Goal: Information Seeking & Learning: Learn about a topic

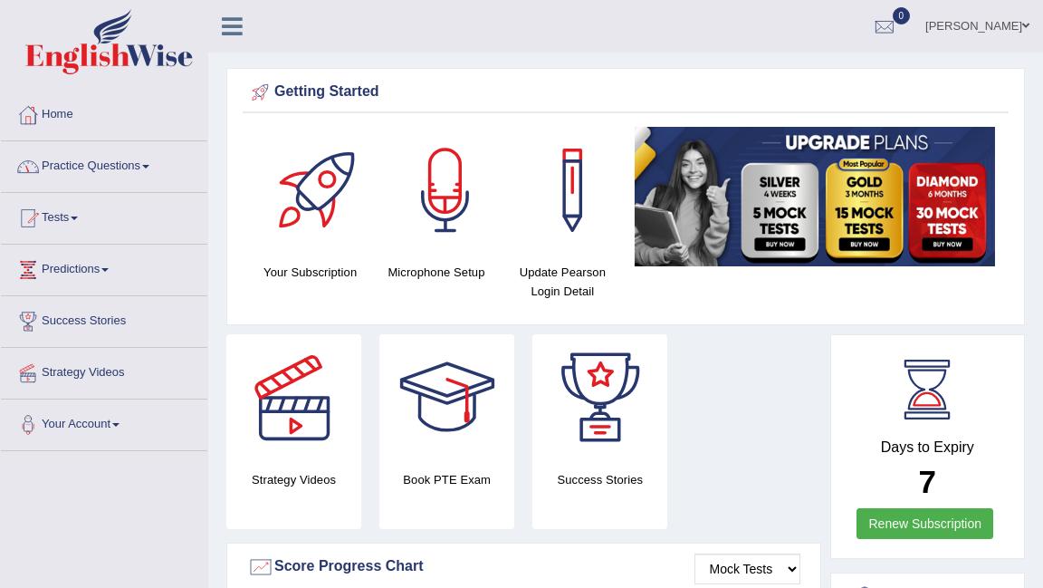
click at [102, 163] on link "Practice Questions" at bounding box center [104, 163] width 206 height 45
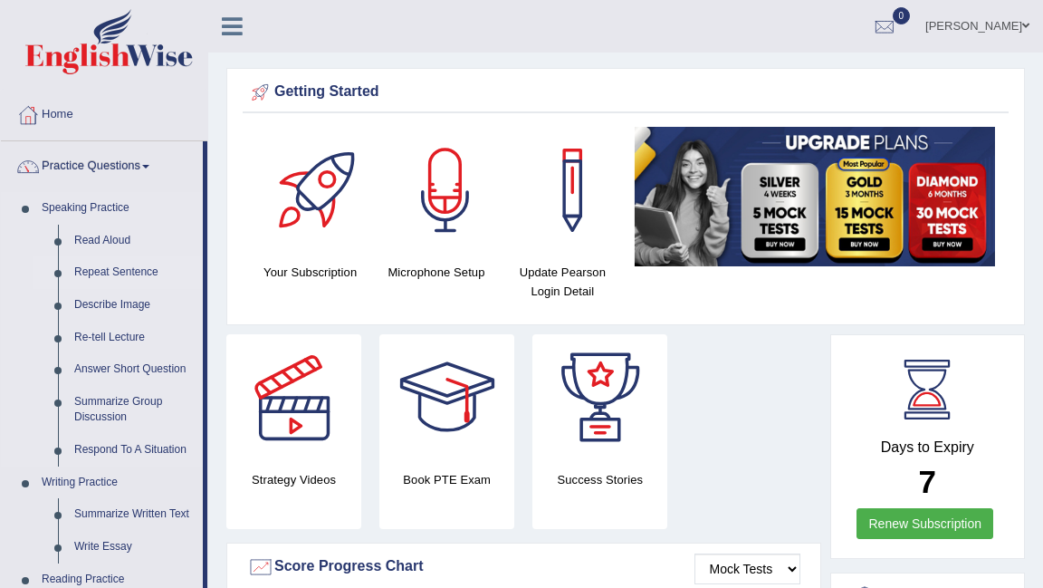
click at [137, 268] on link "Repeat Sentence" at bounding box center [134, 272] width 137 height 33
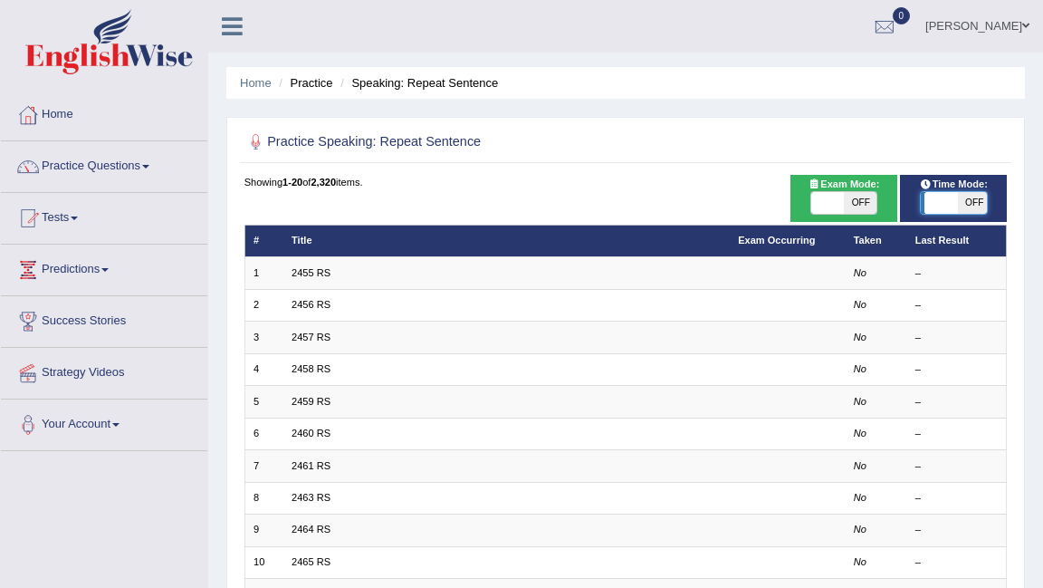
drag, startPoint x: 934, startPoint y: 205, endPoint x: 958, endPoint y: 205, distance: 23.5
click at [957, 205] on span at bounding box center [940, 203] width 33 height 22
checkbox input "true"
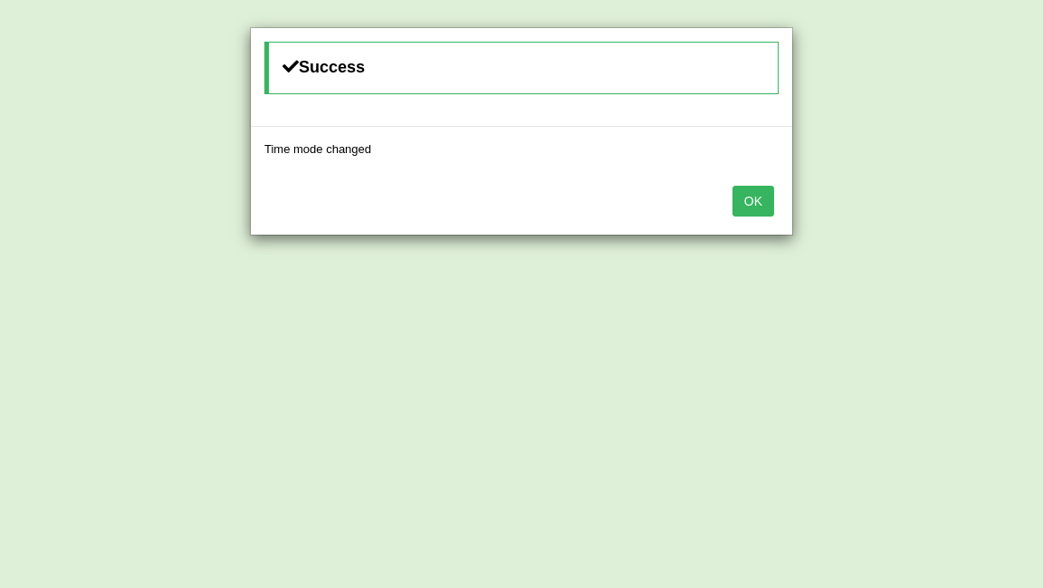
drag, startPoint x: 757, startPoint y: 196, endPoint x: 741, endPoint y: 197, distance: 16.3
click at [757, 196] on button "OK" at bounding box center [754, 201] width 42 height 31
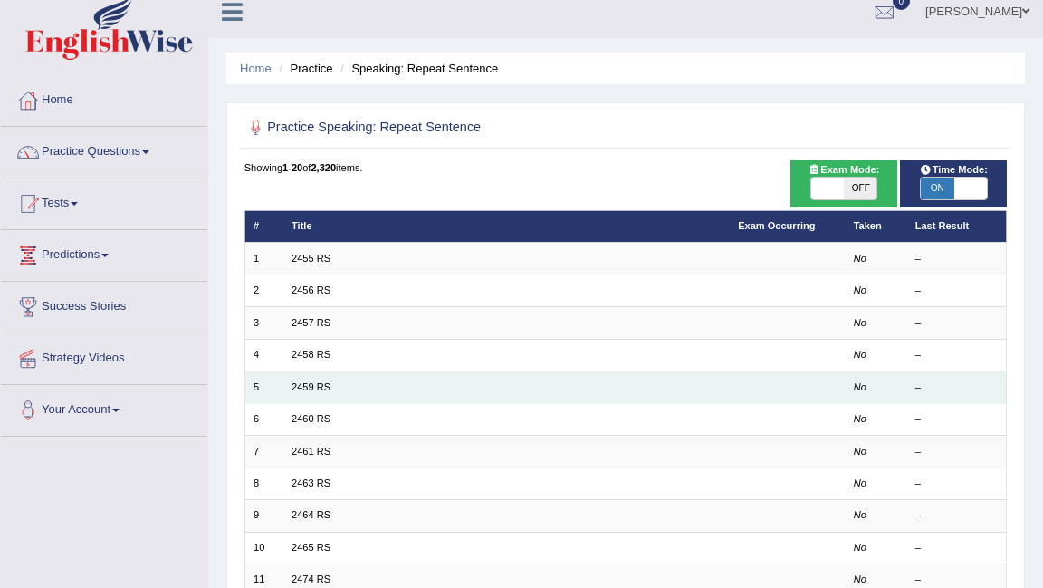
scroll to position [29, 0]
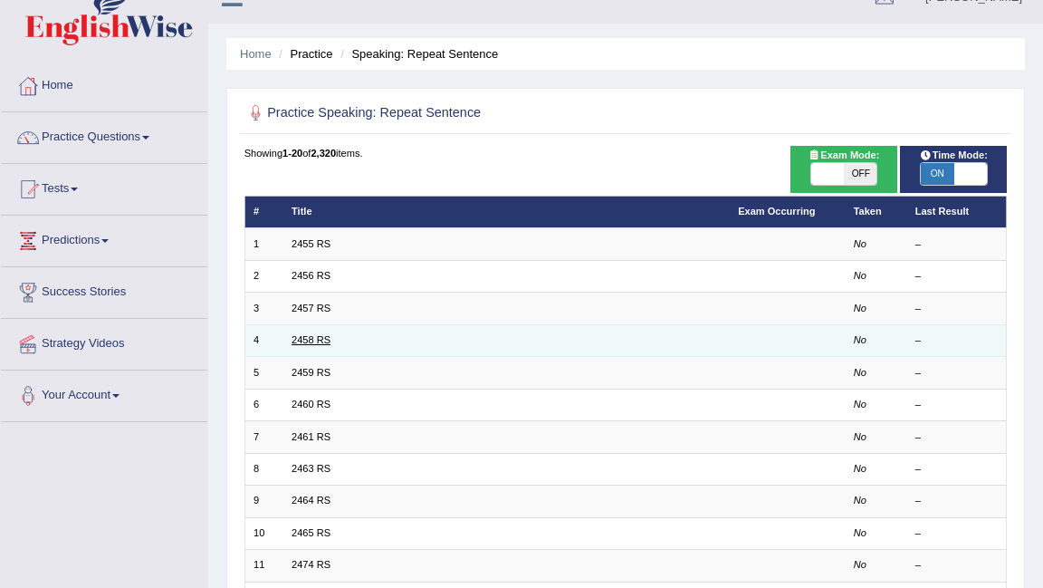
click at [307, 337] on link "2458 RS" at bounding box center [311, 339] width 39 height 11
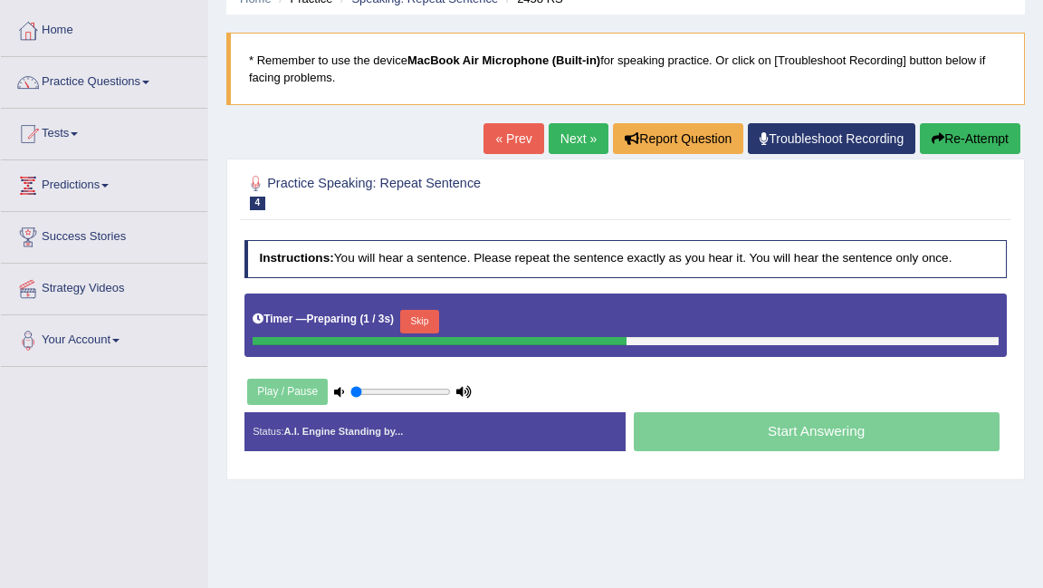
scroll to position [87, 0]
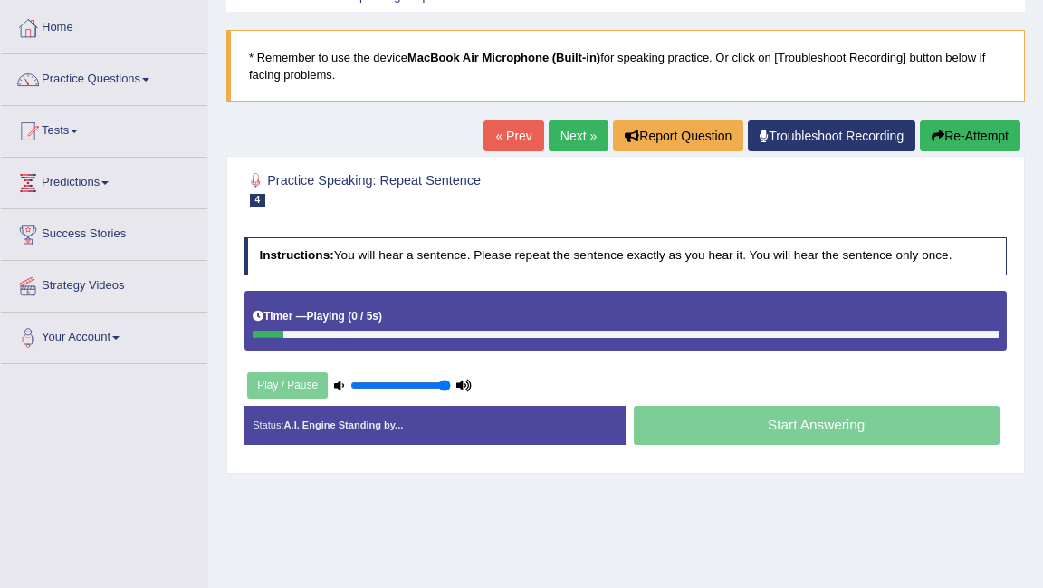
type input "1"
drag, startPoint x: 394, startPoint y: 384, endPoint x: 521, endPoint y: 402, distance: 128.1
click at [518, 402] on div "Instructions: You will hear a sentence. Please repeat the sentence exactly as y…" at bounding box center [625, 346] width 771 height 235
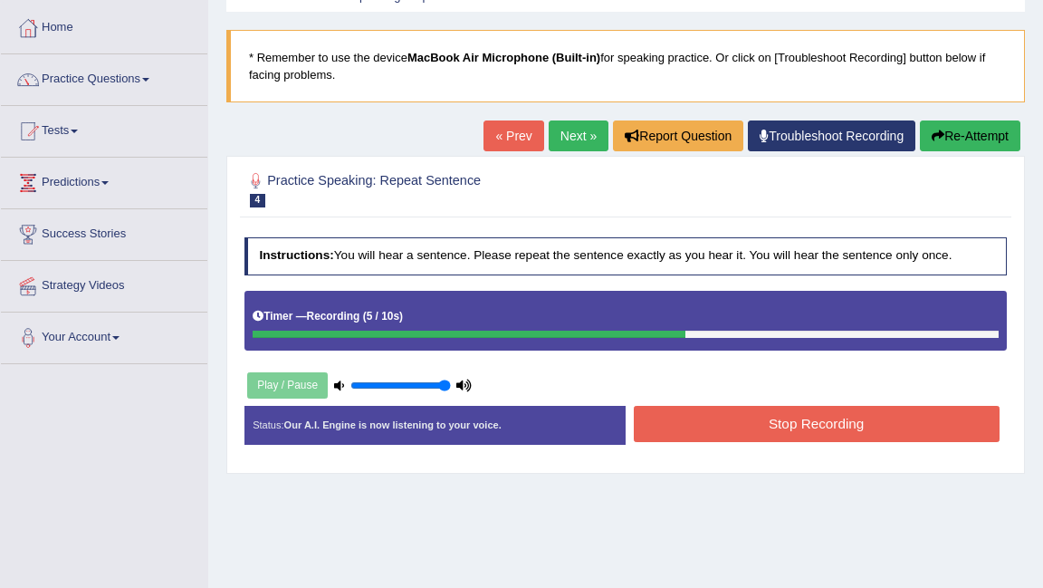
click at [704, 427] on button "Stop Recording" at bounding box center [817, 423] width 366 height 35
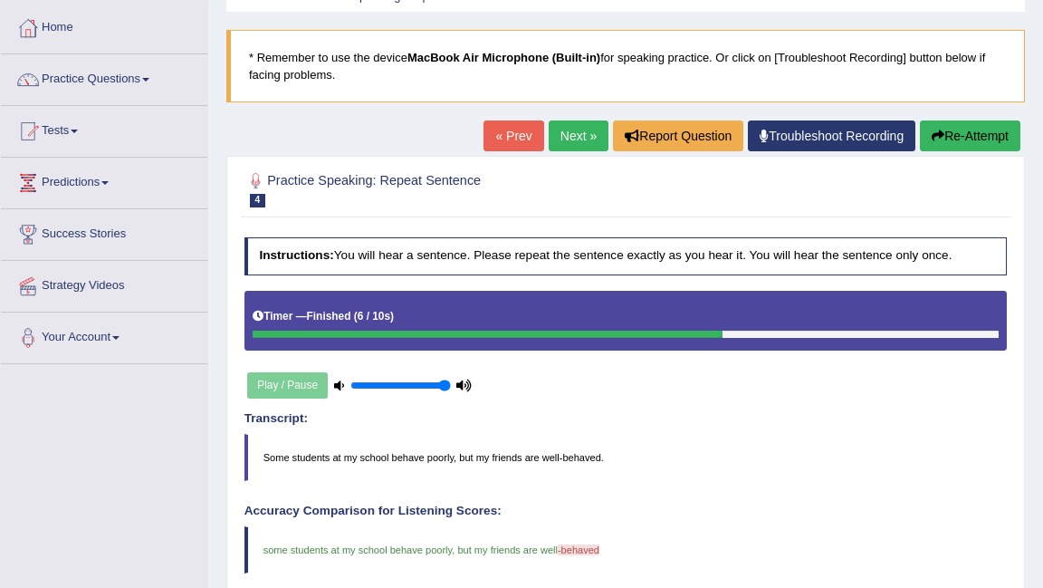
click at [567, 127] on link "Next »" at bounding box center [579, 135] width 60 height 31
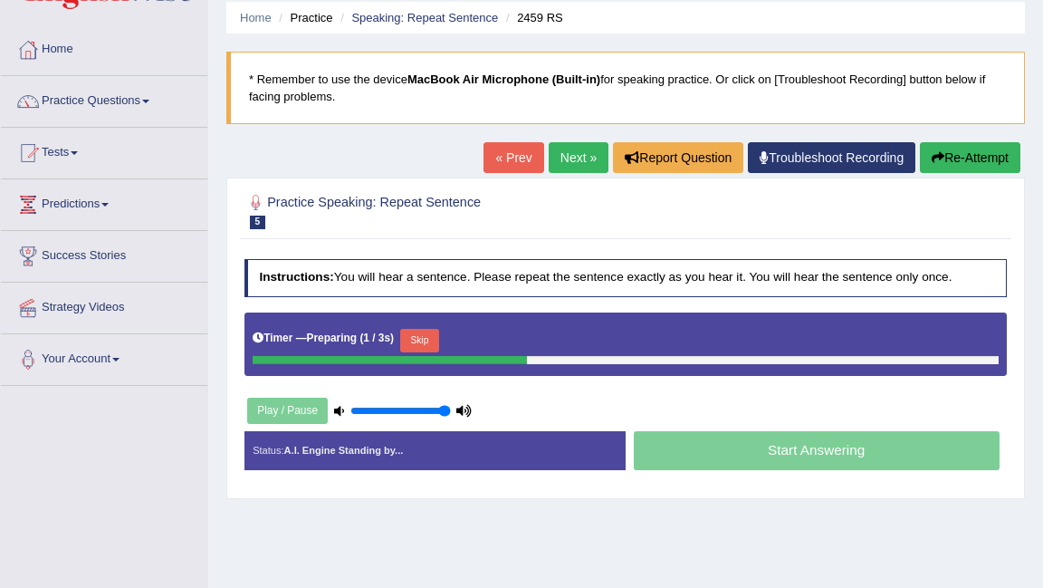
scroll to position [87, 0]
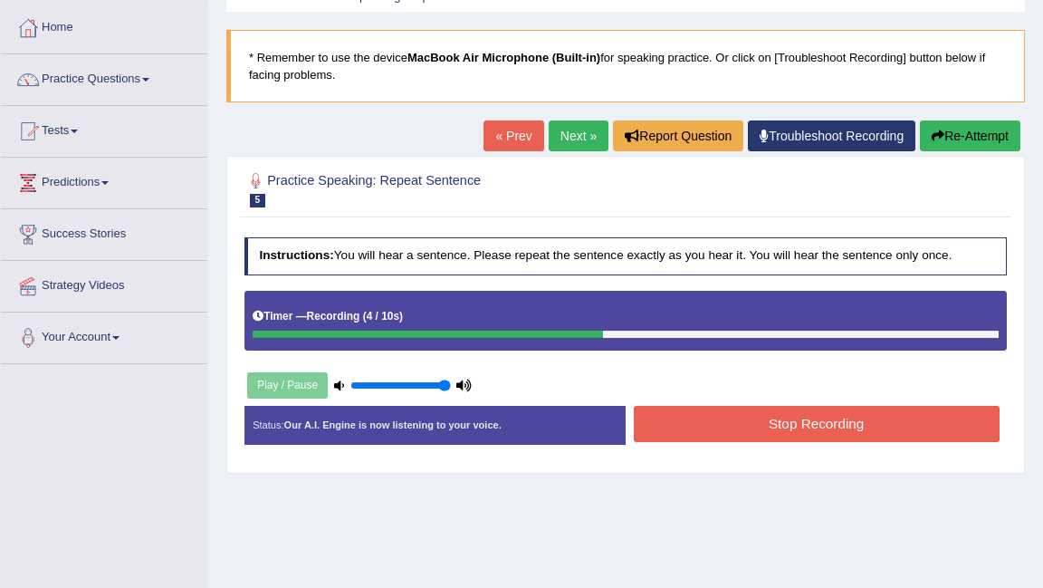
click at [839, 429] on button "Stop Recording" at bounding box center [817, 423] width 366 height 35
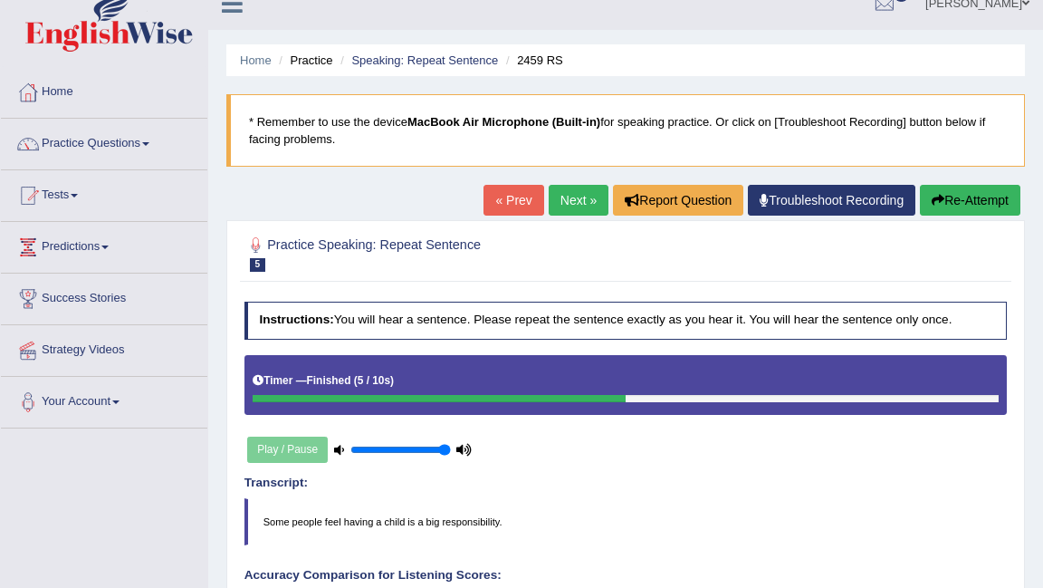
scroll to position [0, 0]
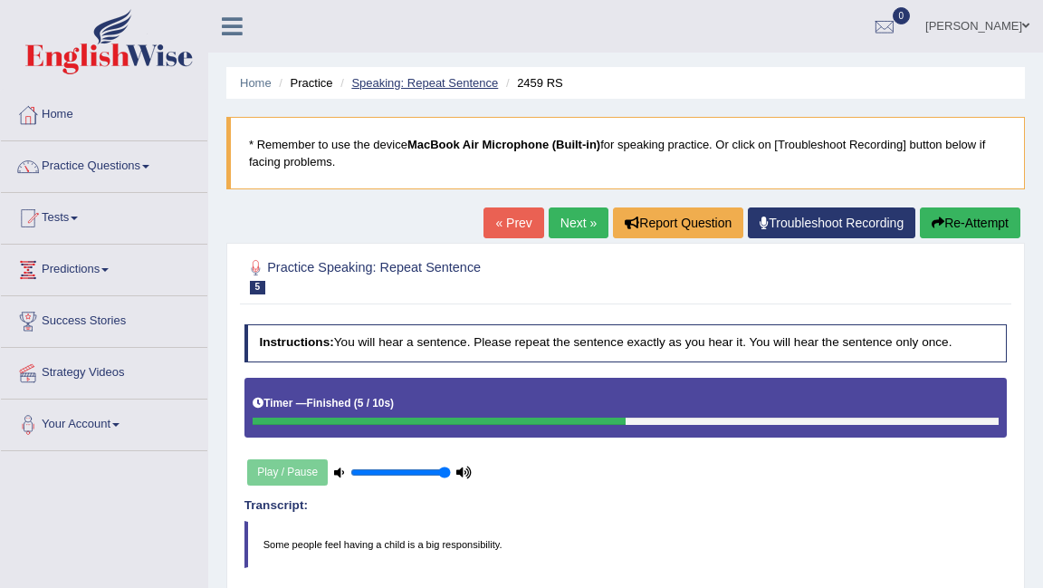
click at [431, 79] on link "Speaking: Repeat Sentence" at bounding box center [424, 83] width 147 height 14
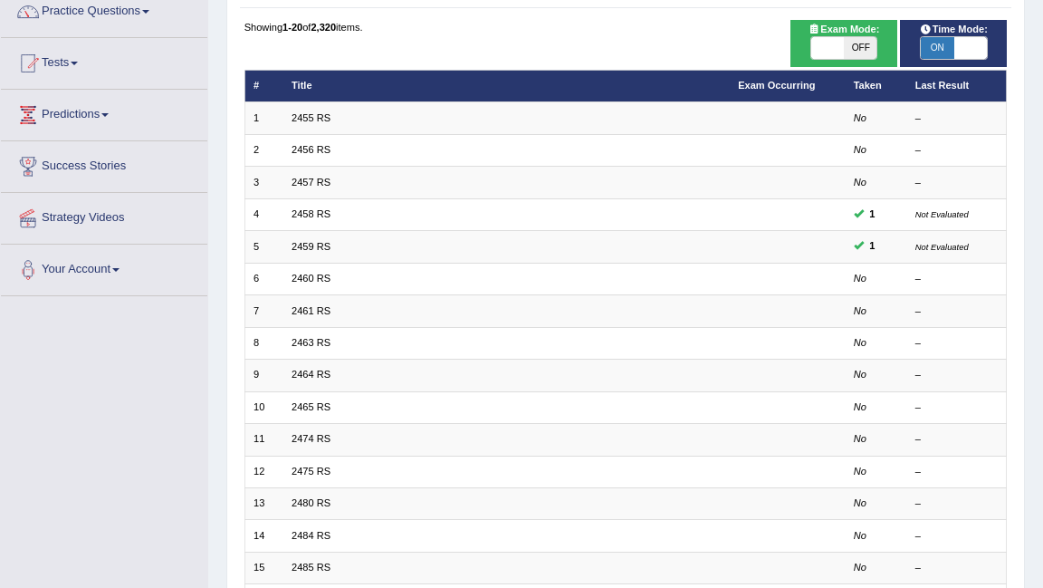
scroll to position [174, 0]
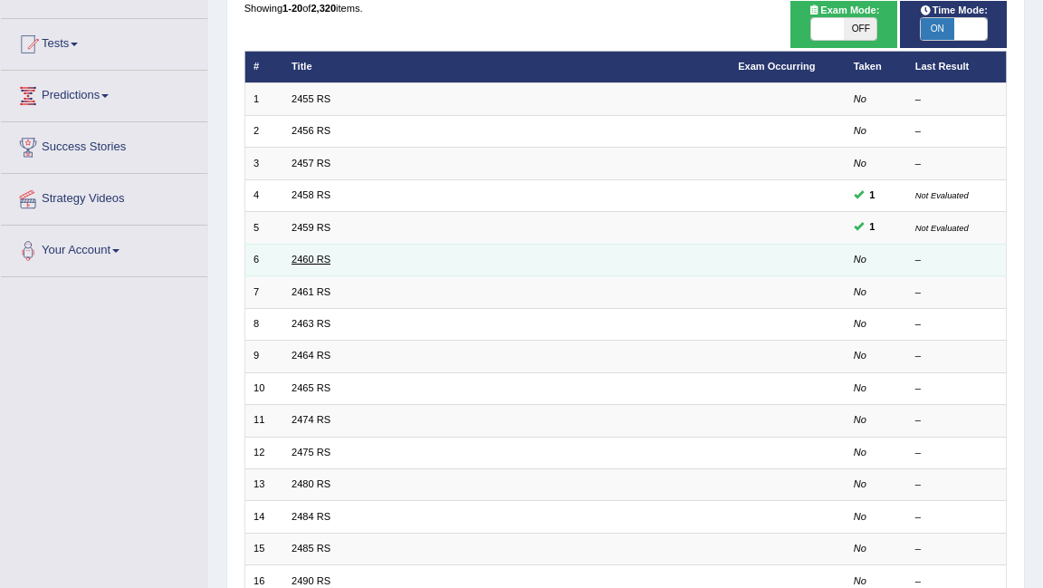
drag, startPoint x: 0, startPoint y: 0, endPoint x: 308, endPoint y: 256, distance: 400.6
click at [308, 256] on link "2460 RS" at bounding box center [311, 259] width 39 height 11
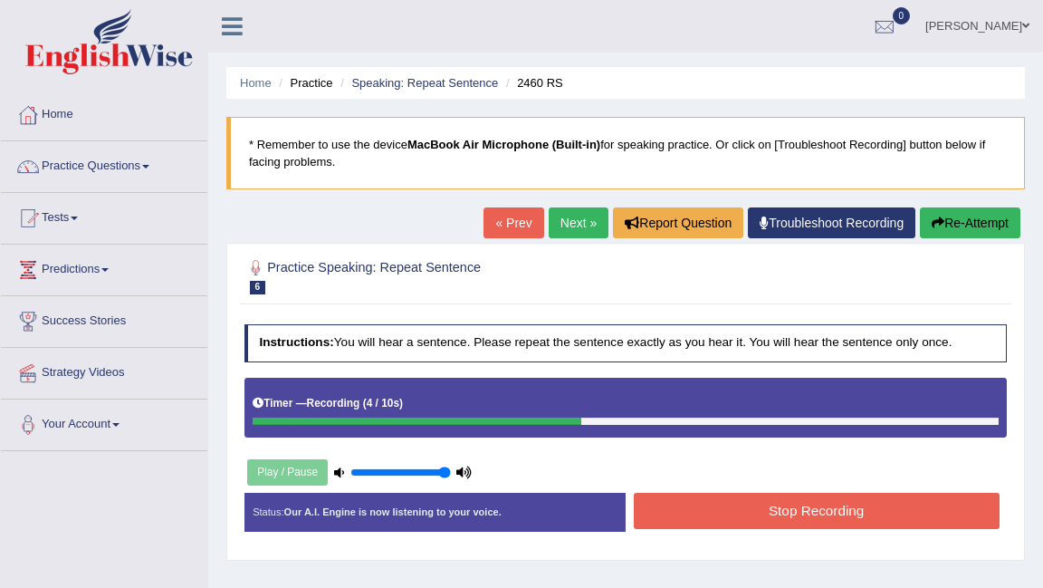
click at [696, 512] on button "Stop Recording" at bounding box center [817, 510] width 366 height 35
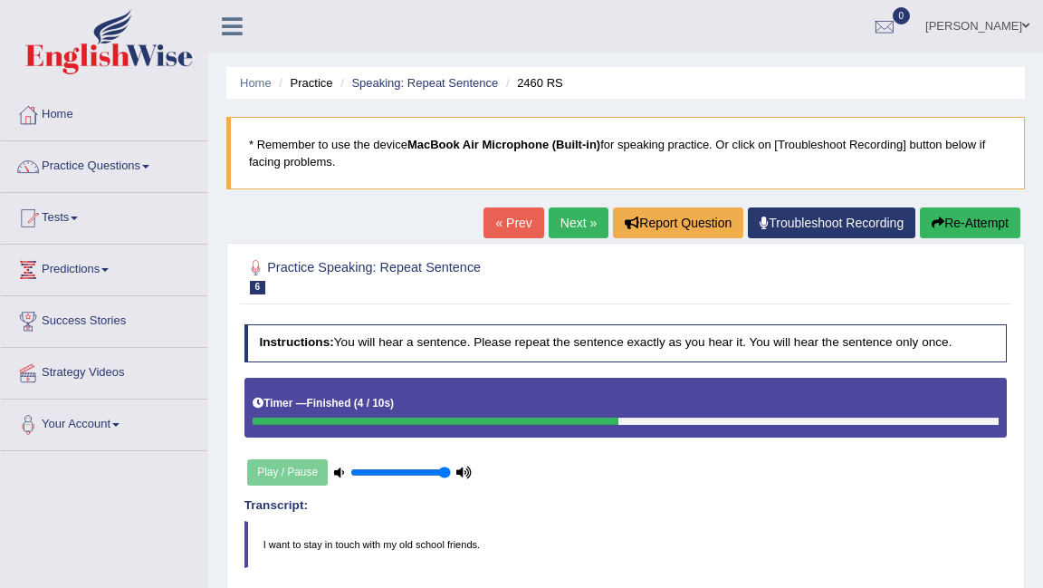
click at [556, 225] on link "Next »" at bounding box center [579, 222] width 60 height 31
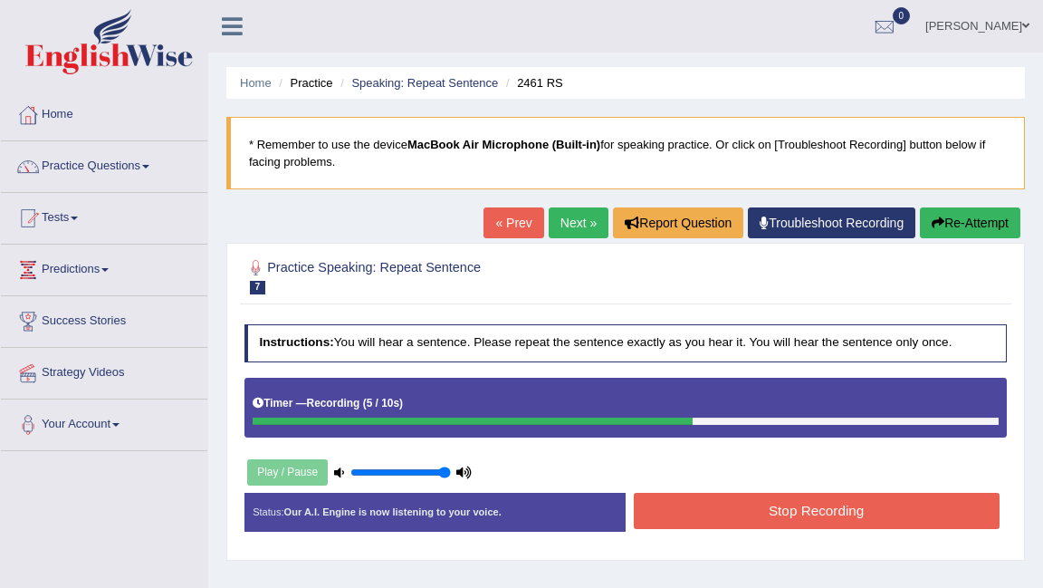
click at [800, 512] on button "Stop Recording" at bounding box center [817, 510] width 366 height 35
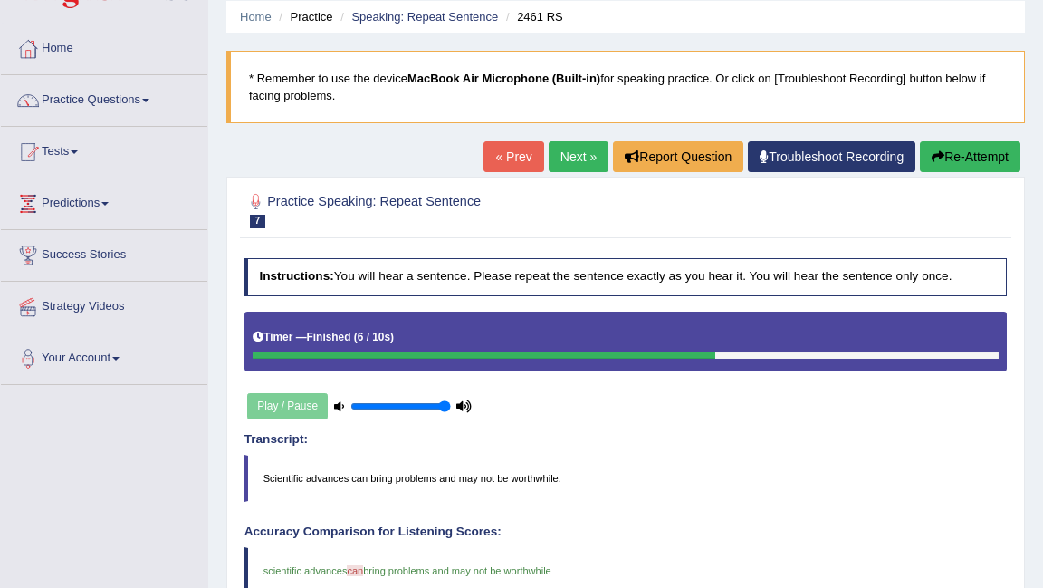
scroll to position [64, 0]
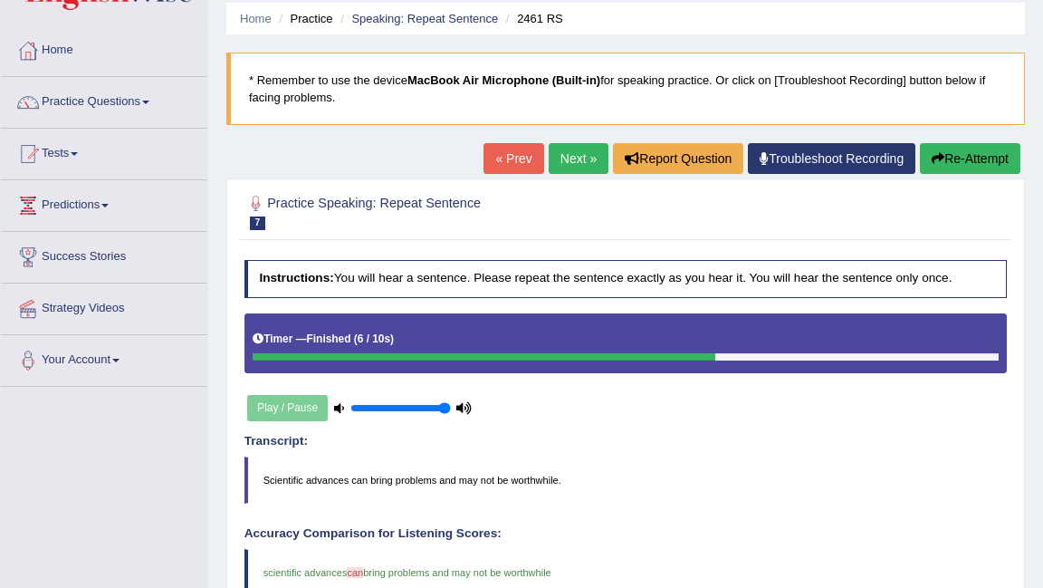
click at [560, 166] on link "Next »" at bounding box center [579, 158] width 60 height 31
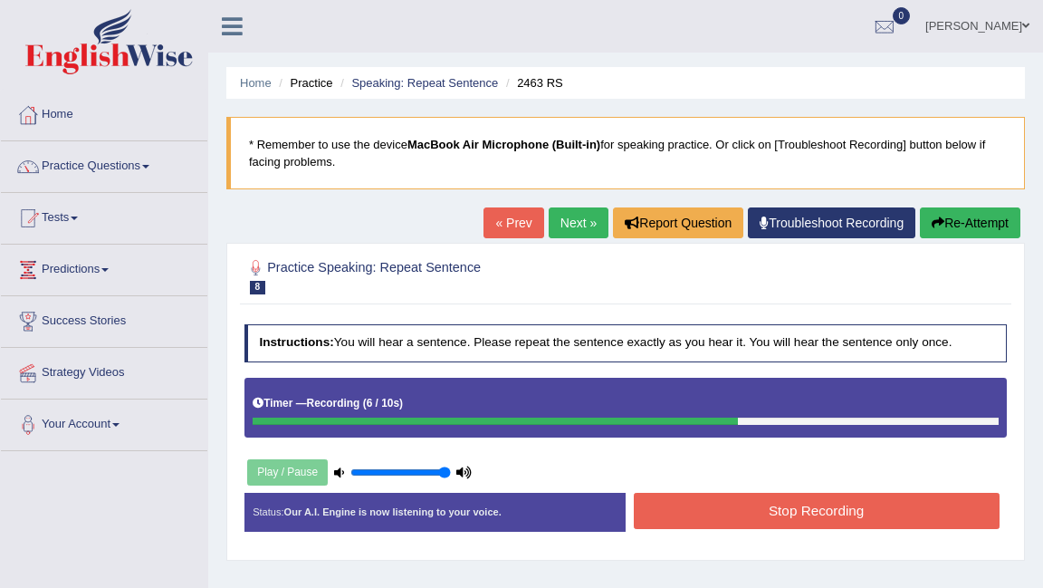
click at [728, 504] on button "Stop Recording" at bounding box center [817, 510] width 366 height 35
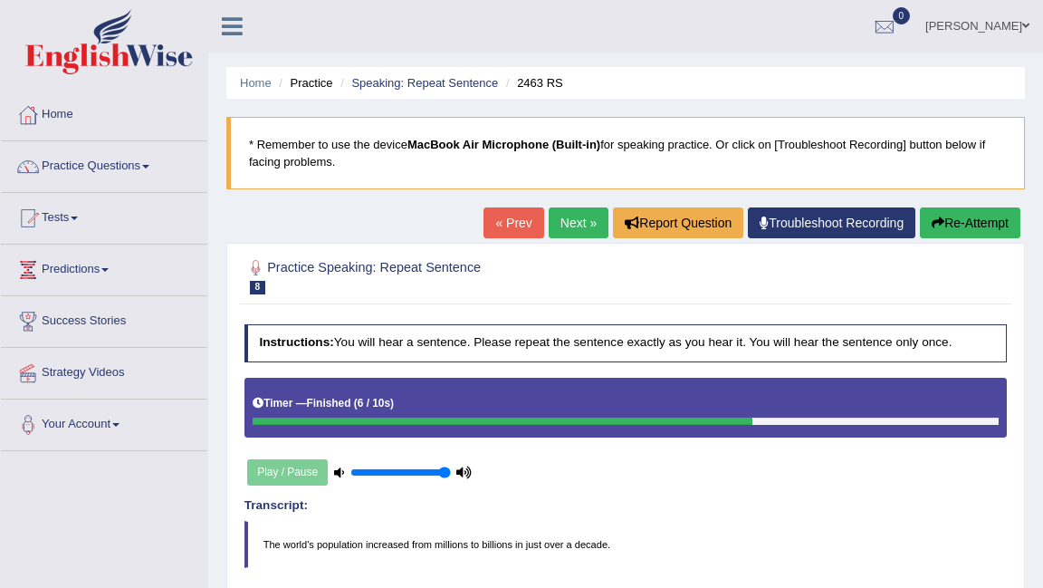
drag, startPoint x: 606, startPoint y: 314, endPoint x: 623, endPoint y: 372, distance: 60.4
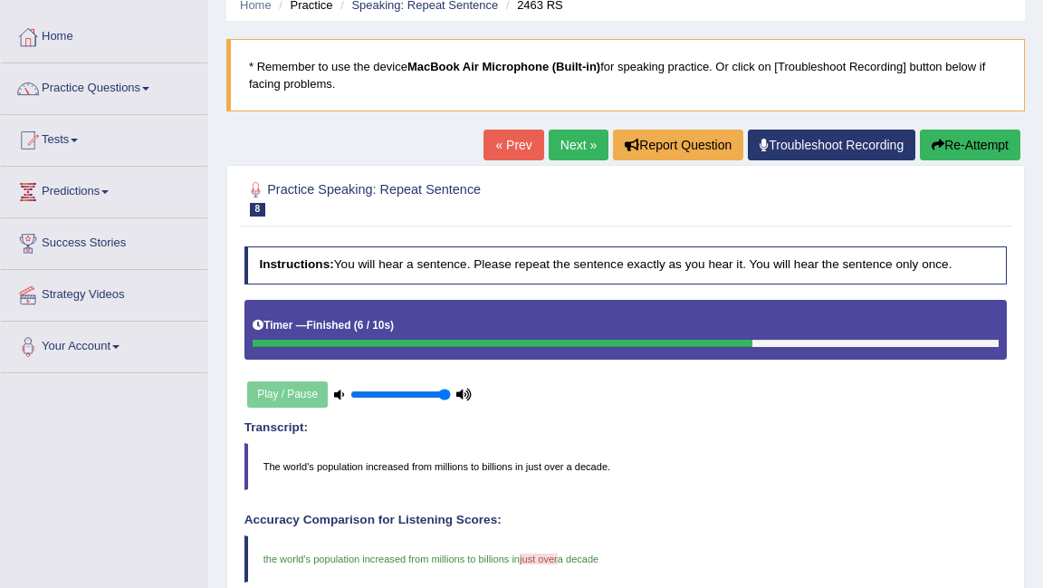
scroll to position [69, 0]
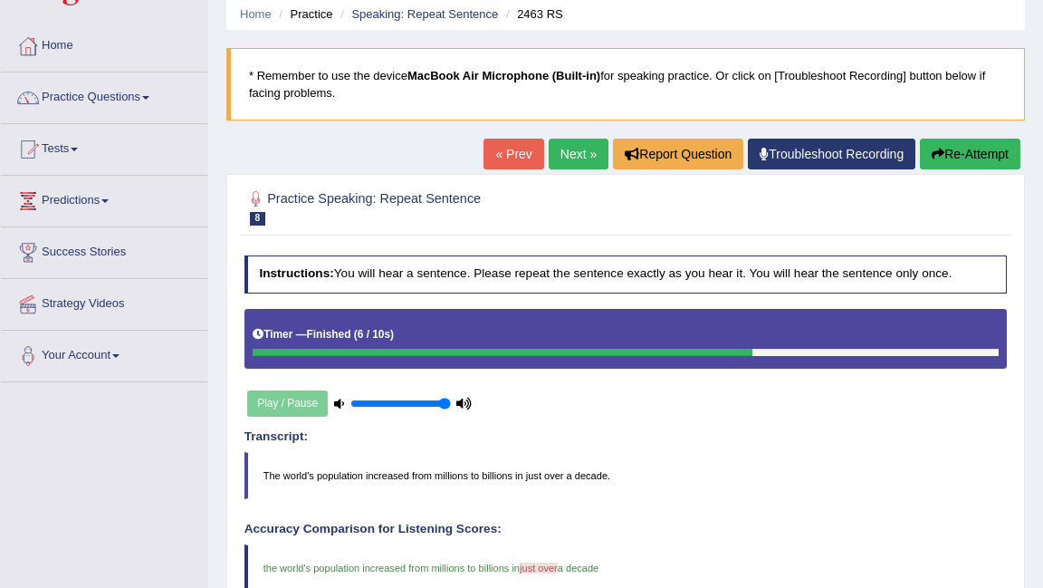
click at [573, 156] on link "Next »" at bounding box center [579, 154] width 60 height 31
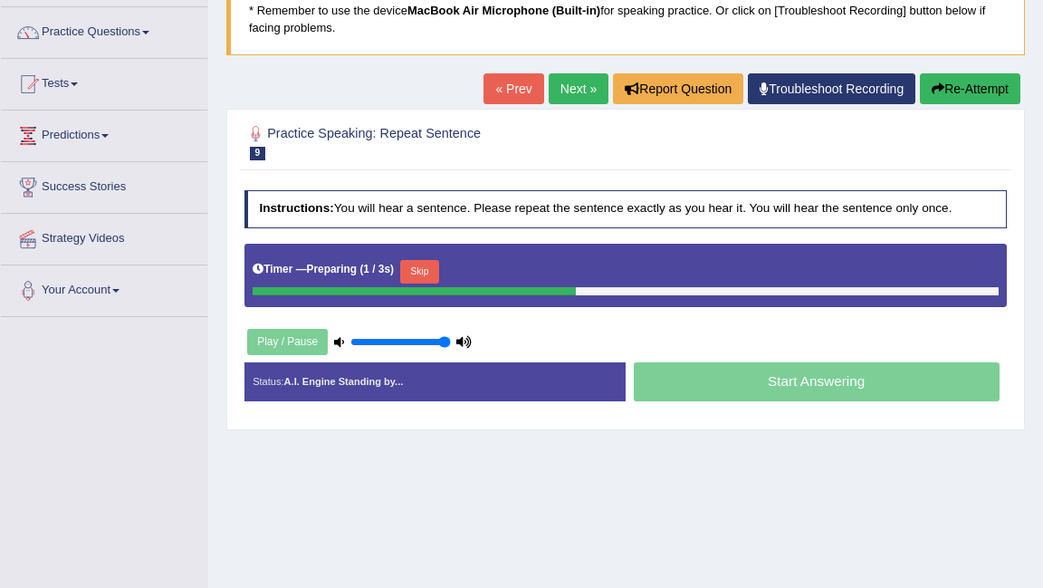
scroll to position [148, 0]
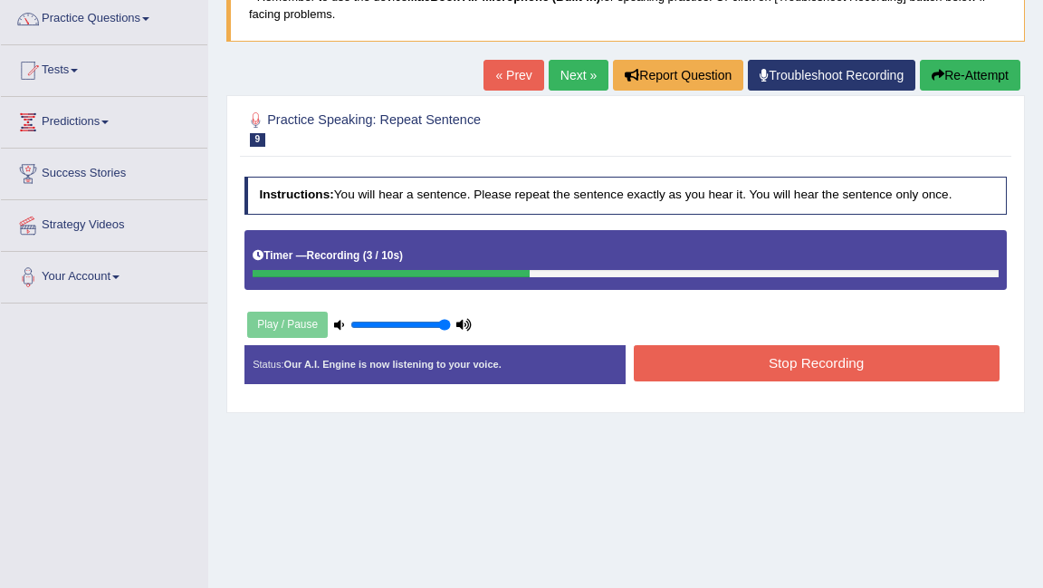
click at [751, 359] on button "Stop Recording" at bounding box center [817, 362] width 366 height 35
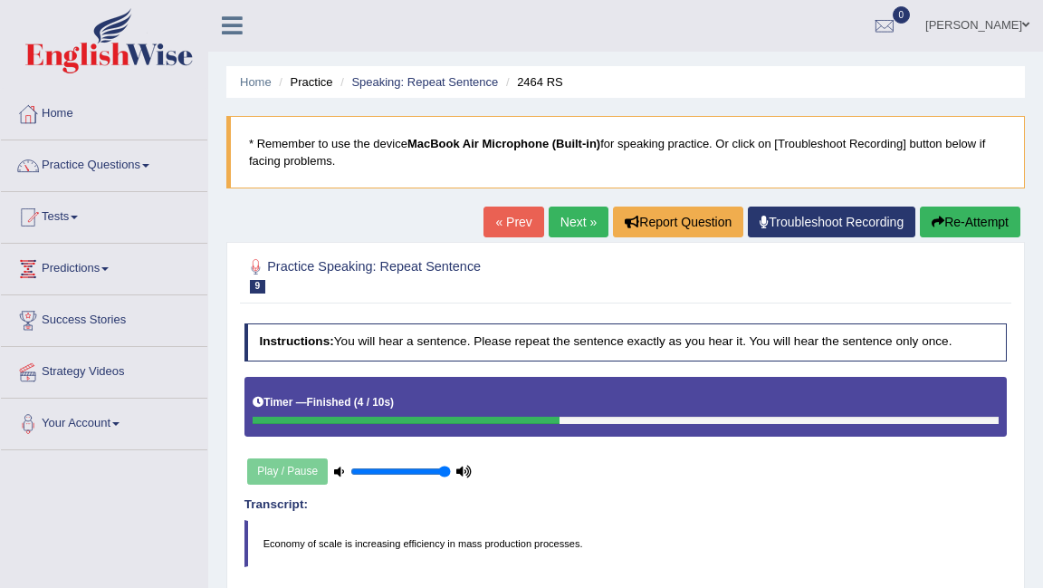
scroll to position [0, 0]
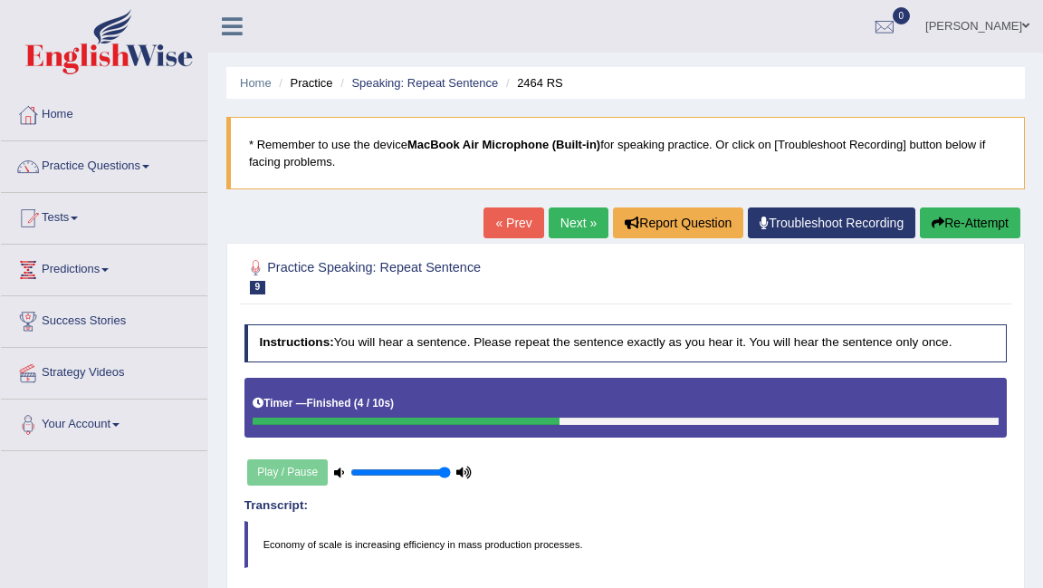
click at [953, 219] on button "Re-Attempt" at bounding box center [970, 222] width 101 height 31
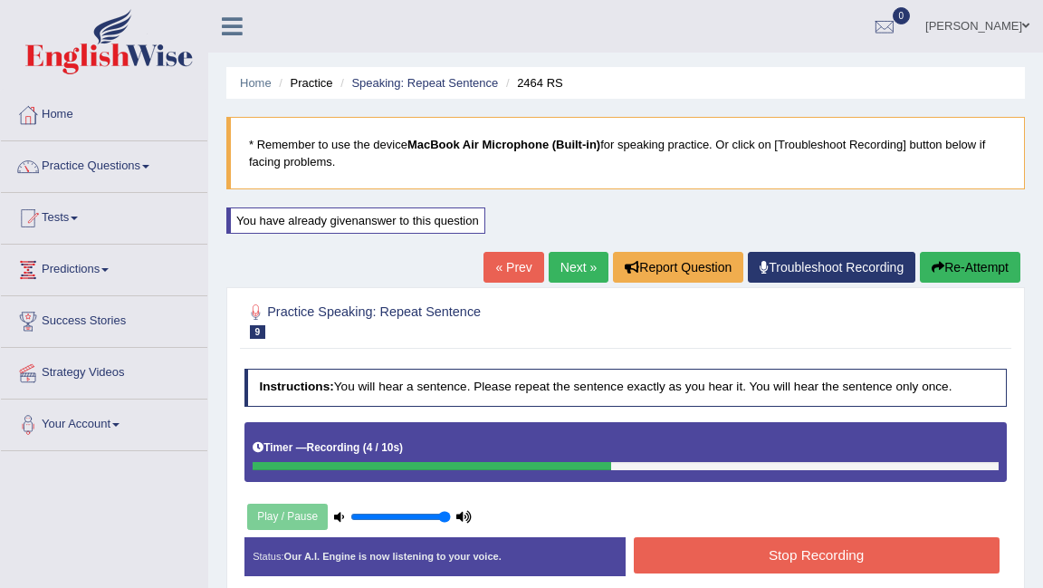
click at [764, 551] on button "Stop Recording" at bounding box center [817, 554] width 366 height 35
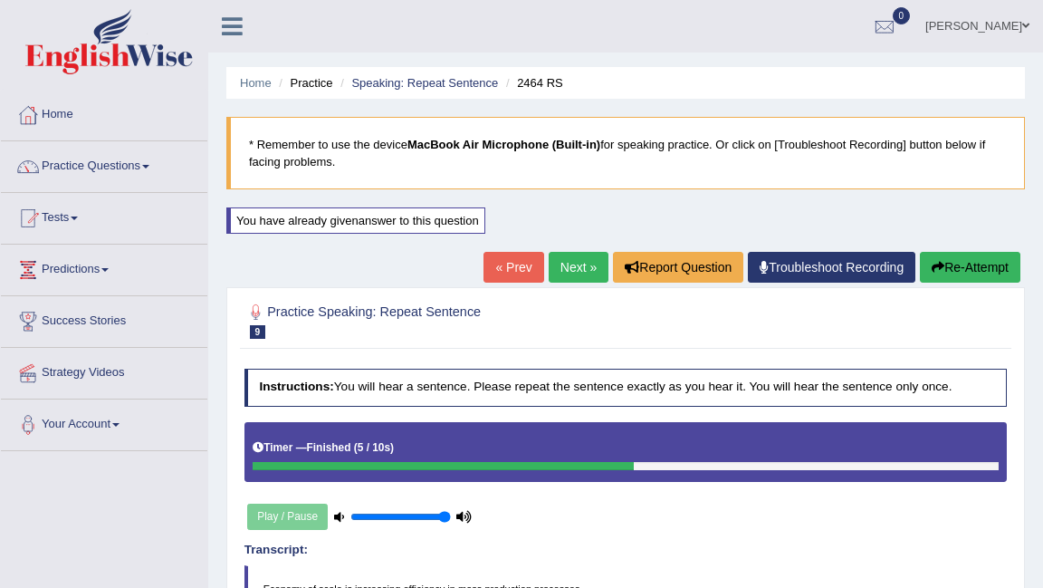
drag, startPoint x: 953, startPoint y: 272, endPoint x: 590, endPoint y: 503, distance: 430.0
click at [991, 268] on button "Re-Attempt" at bounding box center [970, 267] width 101 height 31
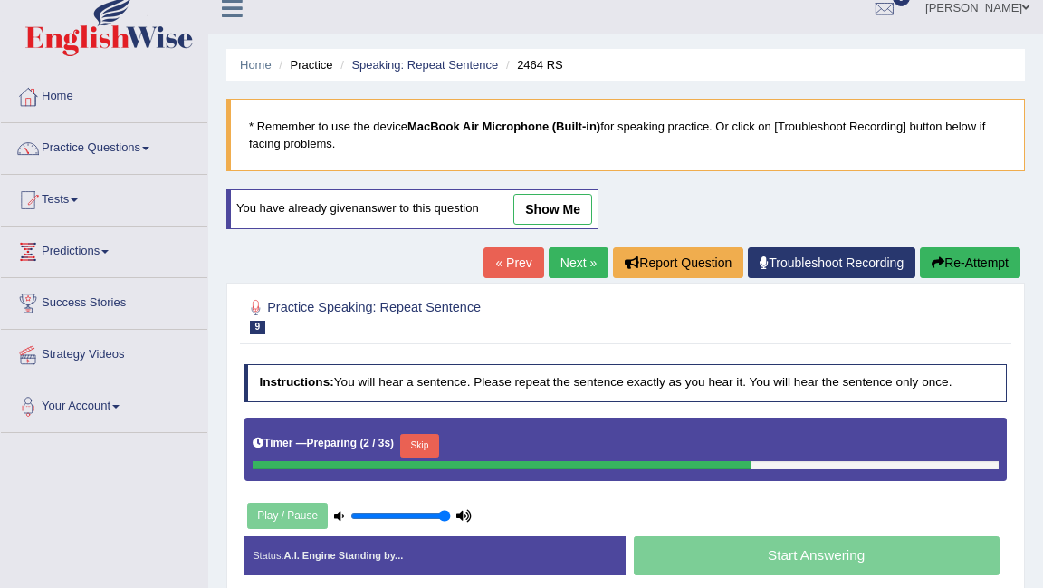
scroll to position [29, 0]
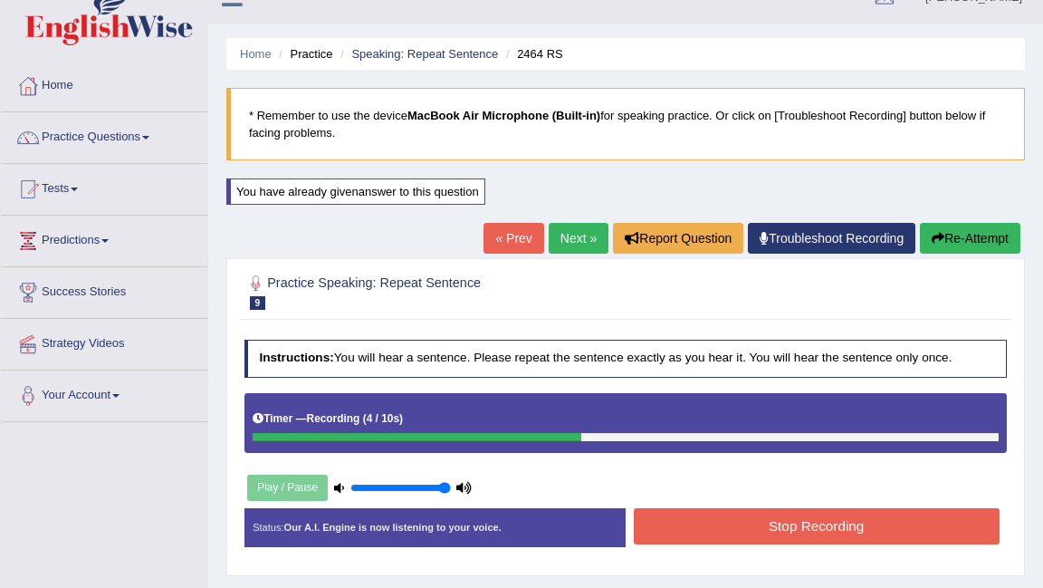
drag, startPoint x: 750, startPoint y: 436, endPoint x: 750, endPoint y: 517, distance: 81.5
click at [750, 517] on button "Stop Recording" at bounding box center [817, 525] width 366 height 35
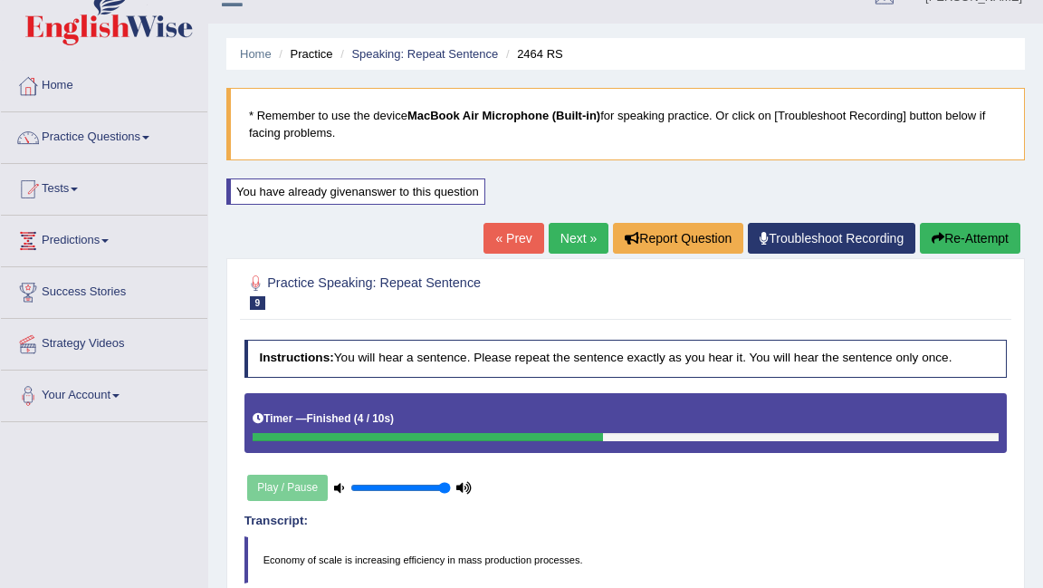
click at [945, 244] on button "Re-Attempt" at bounding box center [970, 238] width 101 height 31
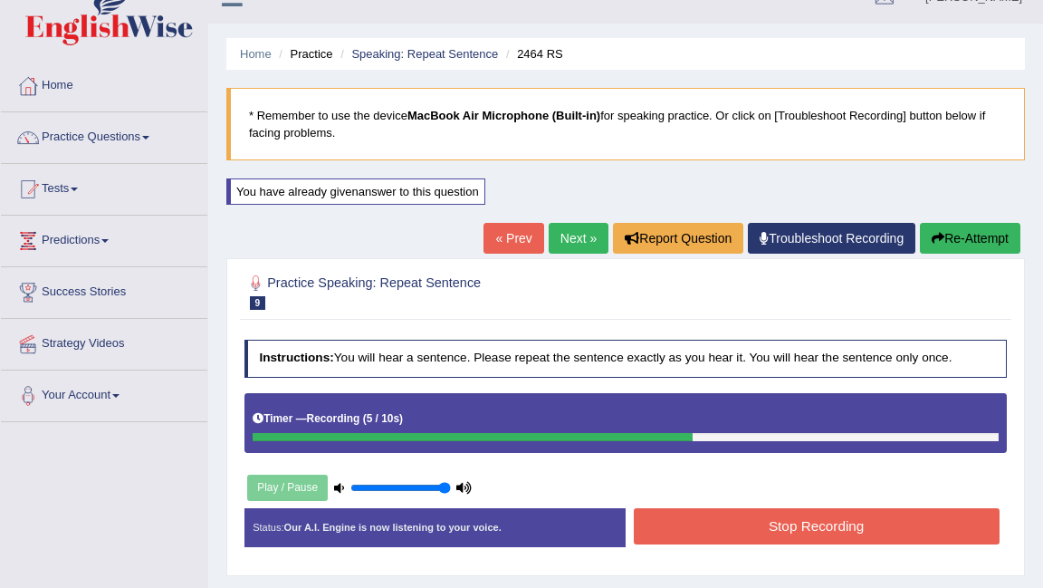
click at [796, 525] on button "Stop Recording" at bounding box center [817, 525] width 366 height 35
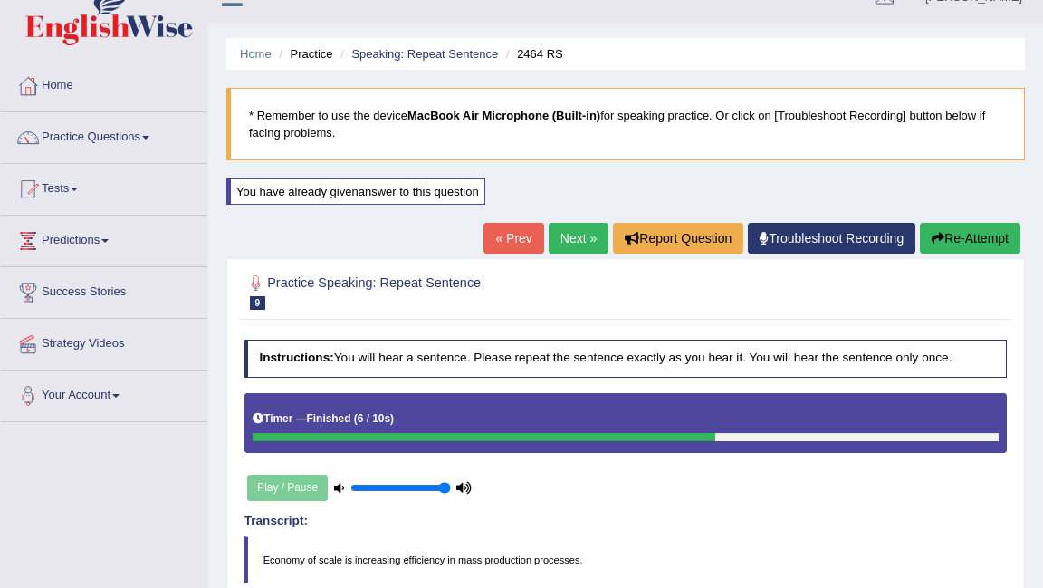
drag, startPoint x: 800, startPoint y: 519, endPoint x: 680, endPoint y: 514, distance: 119.6
click at [680, 514] on h4 "Transcript:" at bounding box center [625, 521] width 763 height 14
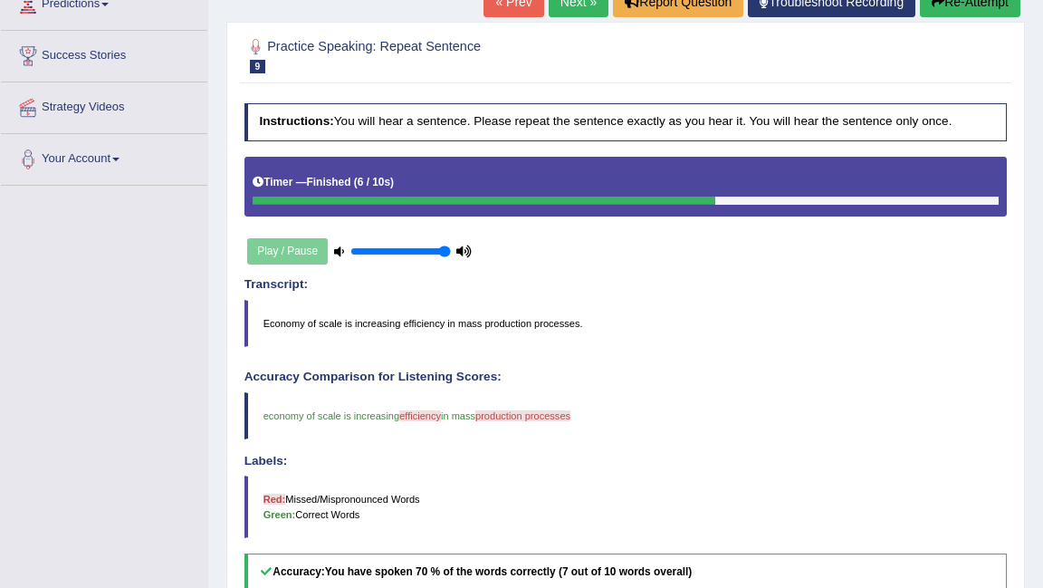
scroll to position [232, 0]
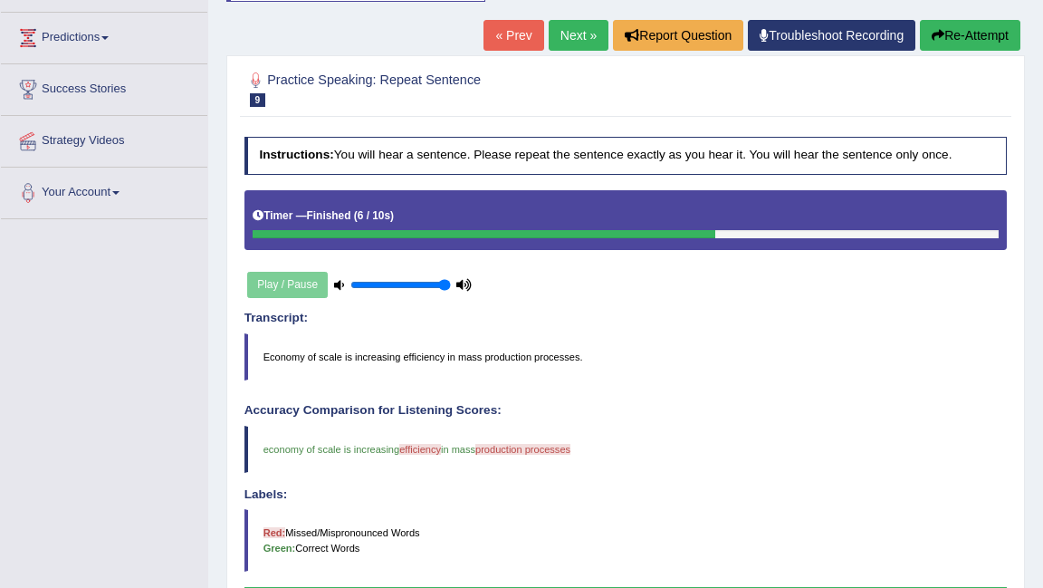
click at [561, 40] on link "Next »" at bounding box center [579, 35] width 60 height 31
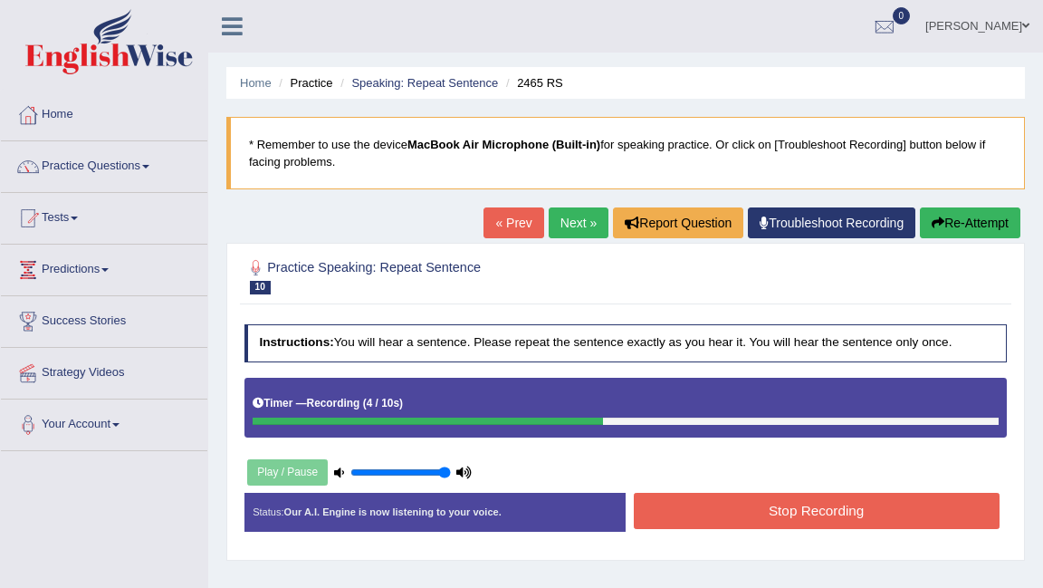
drag, startPoint x: 0, startPoint y: 0, endPoint x: 805, endPoint y: 504, distance: 949.9
click at [805, 504] on button "Stop Recording" at bounding box center [817, 510] width 366 height 35
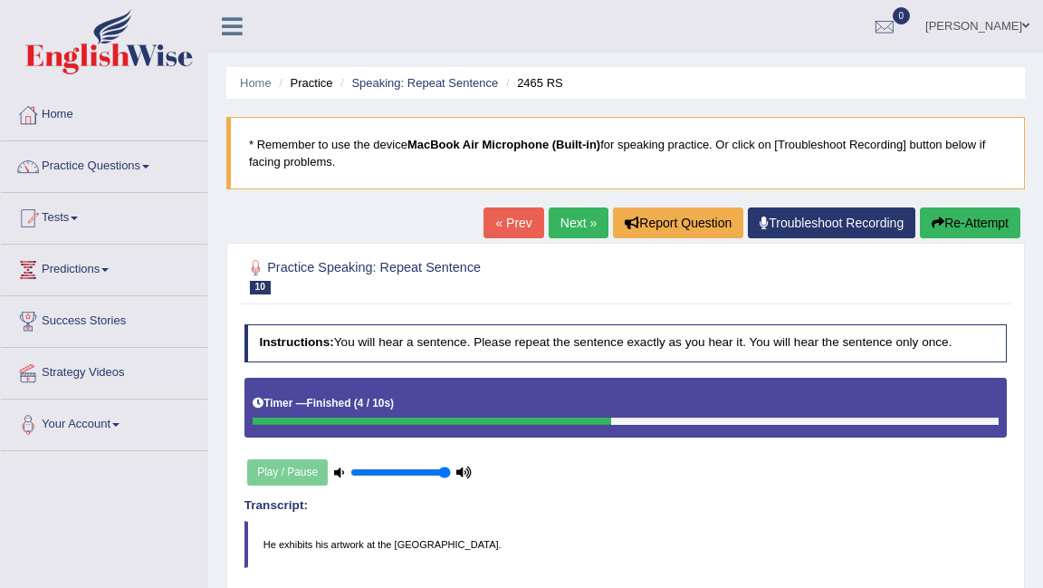
drag, startPoint x: 805, startPoint y: 504, endPoint x: 567, endPoint y: 217, distance: 373.0
click at [567, 217] on link "Next »" at bounding box center [579, 222] width 60 height 31
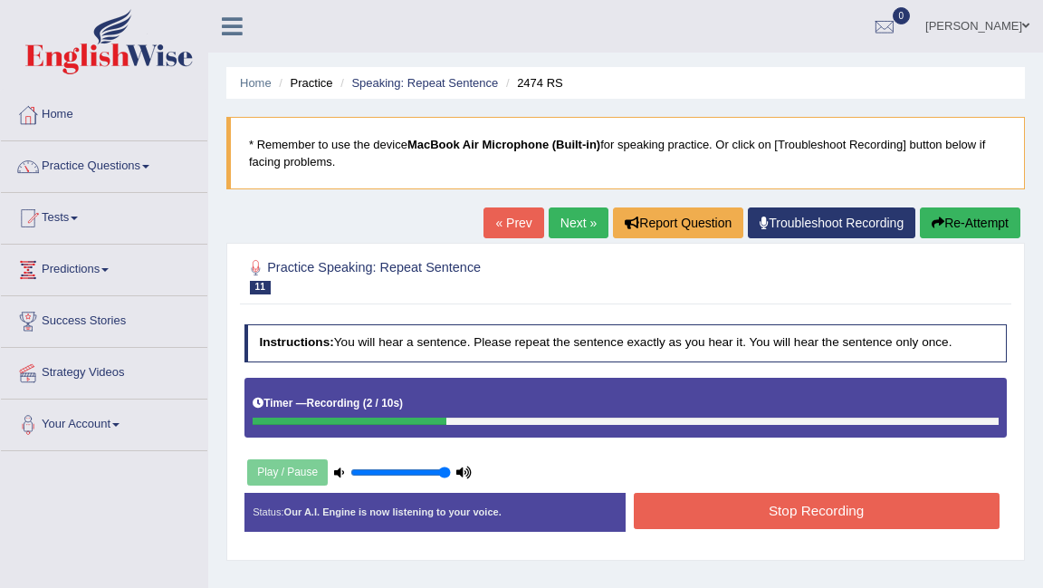
click at [805, 504] on button "Stop Recording" at bounding box center [817, 510] width 366 height 35
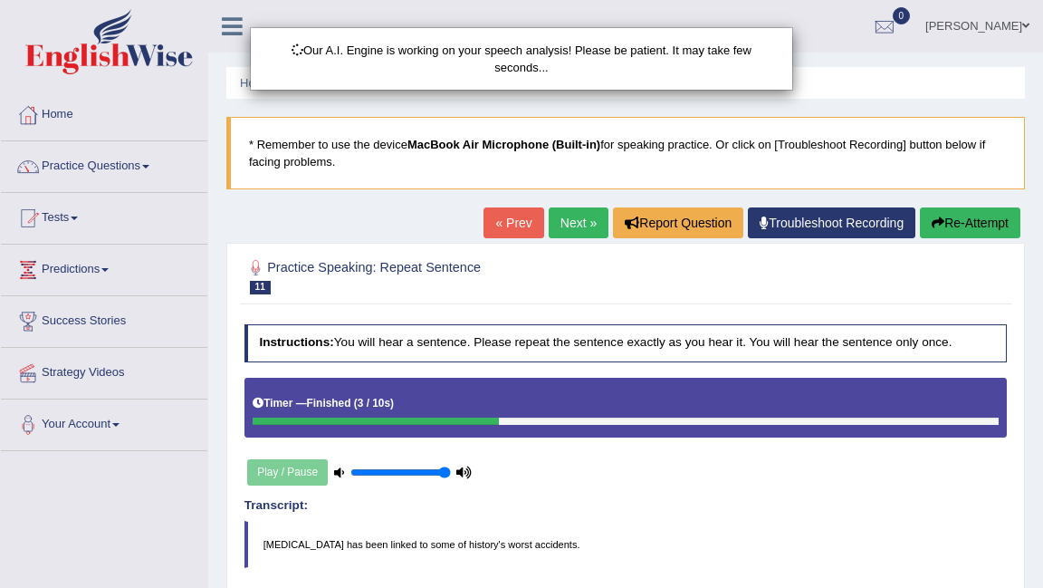
drag, startPoint x: 0, startPoint y: 0, endPoint x: 946, endPoint y: 225, distance: 972.7
click at [946, 225] on div "Our A.I. Engine is working on your speech analysis! Please be patient. It may t…" at bounding box center [521, 294] width 1043 height 588
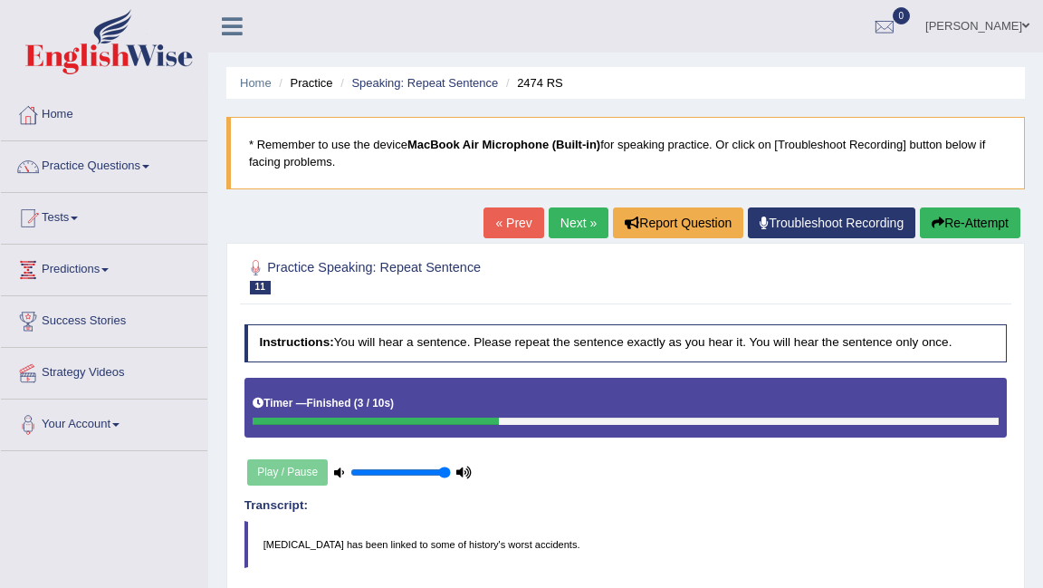
click at [972, 225] on button "Re-Attempt" at bounding box center [970, 222] width 101 height 31
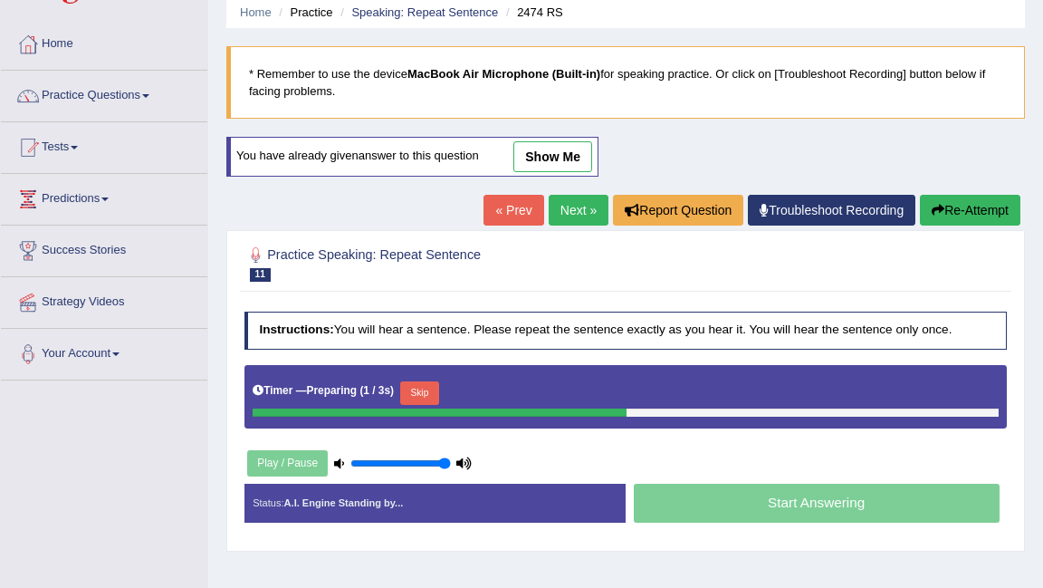
scroll to position [87, 0]
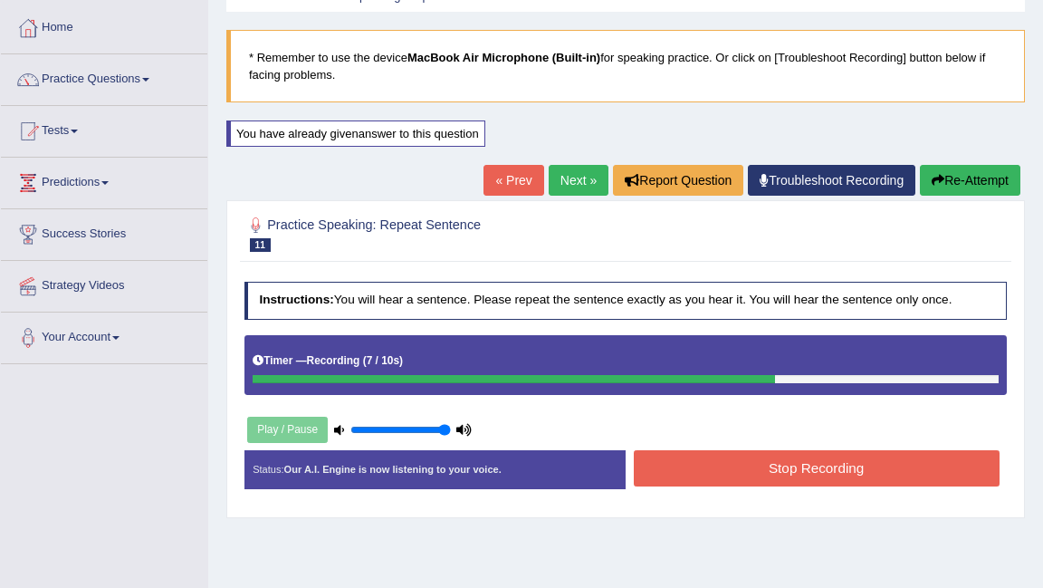
click at [761, 433] on div "Instructions: You will hear a sentence. Please repeat the sentence exactly as y…" at bounding box center [625, 390] width 771 height 235
click at [761, 463] on button "Stop Recording" at bounding box center [817, 467] width 366 height 35
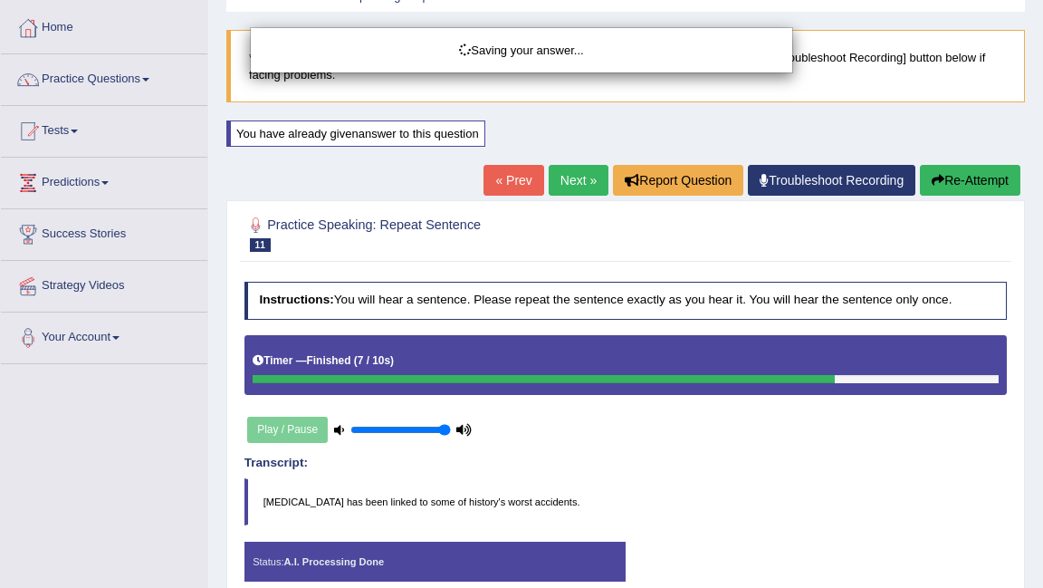
drag, startPoint x: 761, startPoint y: 463, endPoint x: 980, endPoint y: 185, distance: 354.0
click at [980, 185] on div "Saving your answer..." at bounding box center [521, 294] width 1043 height 588
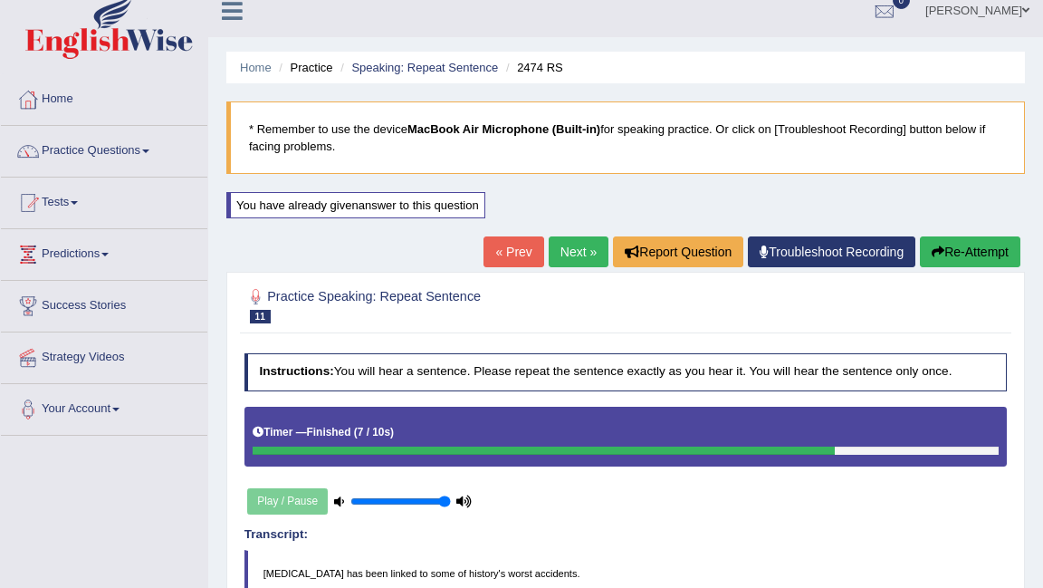
scroll to position [29, 0]
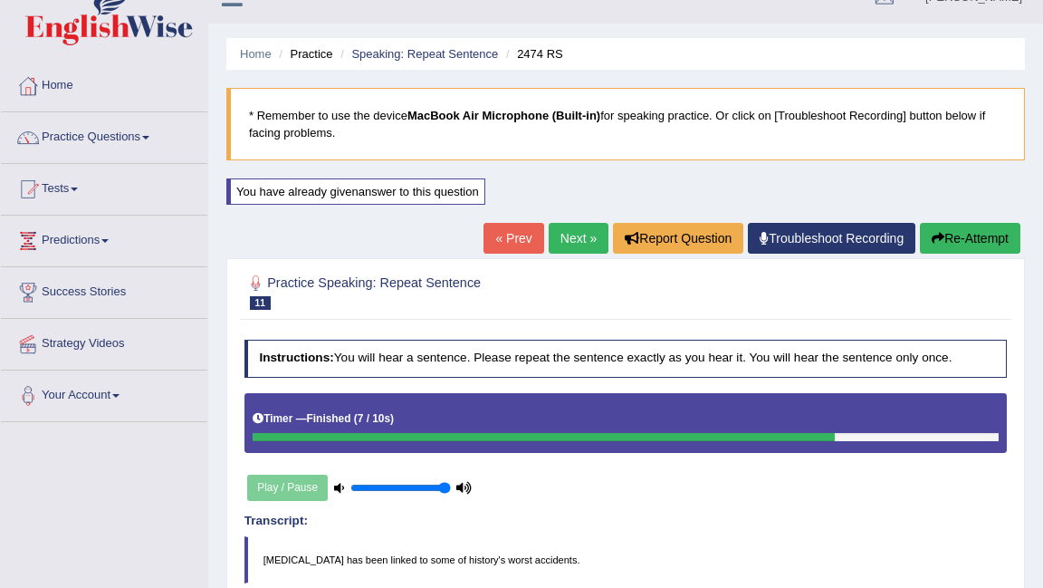
click at [978, 223] on button "Re-Attempt" at bounding box center [970, 238] width 101 height 31
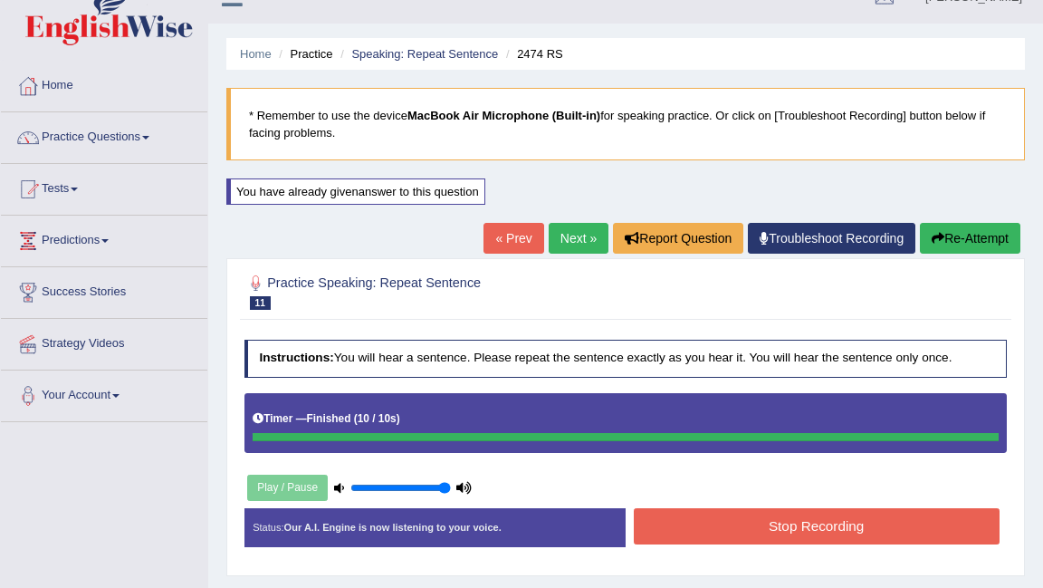
click at [960, 236] on button "Re-Attempt" at bounding box center [970, 238] width 101 height 31
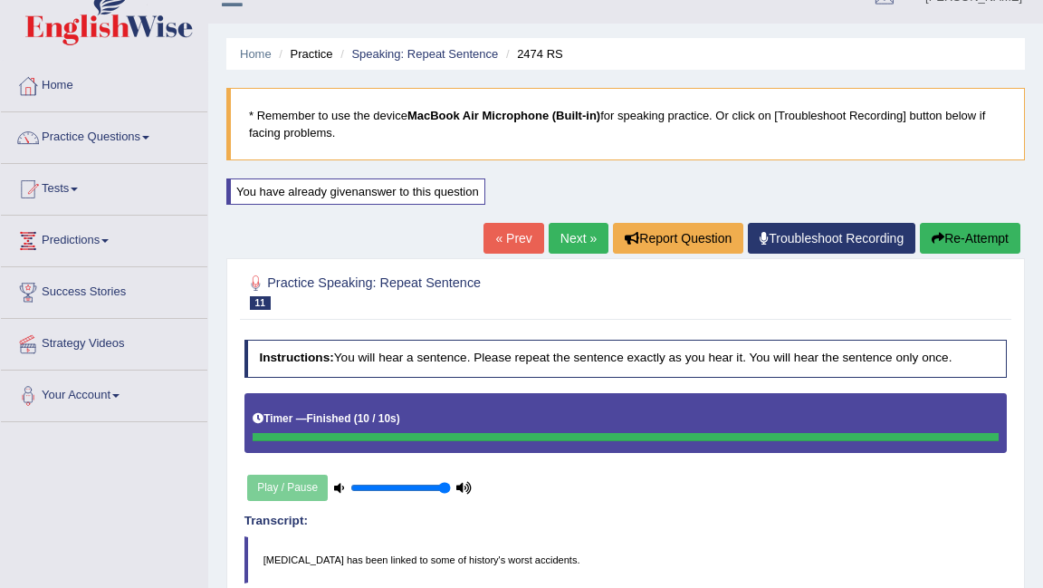
click at [564, 226] on link "Next »" at bounding box center [579, 238] width 60 height 31
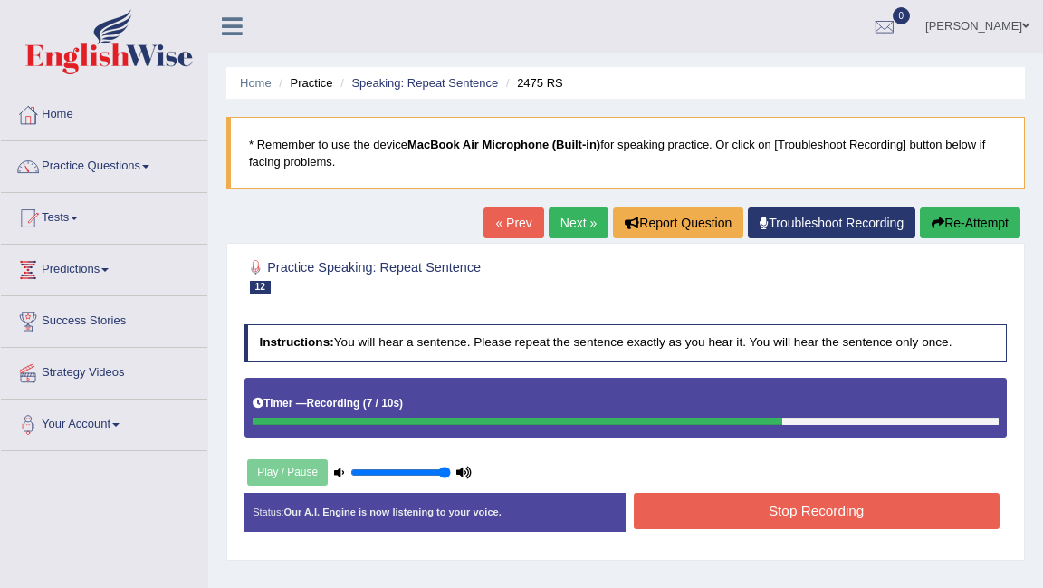
click at [701, 516] on button "Stop Recording" at bounding box center [817, 510] width 366 height 35
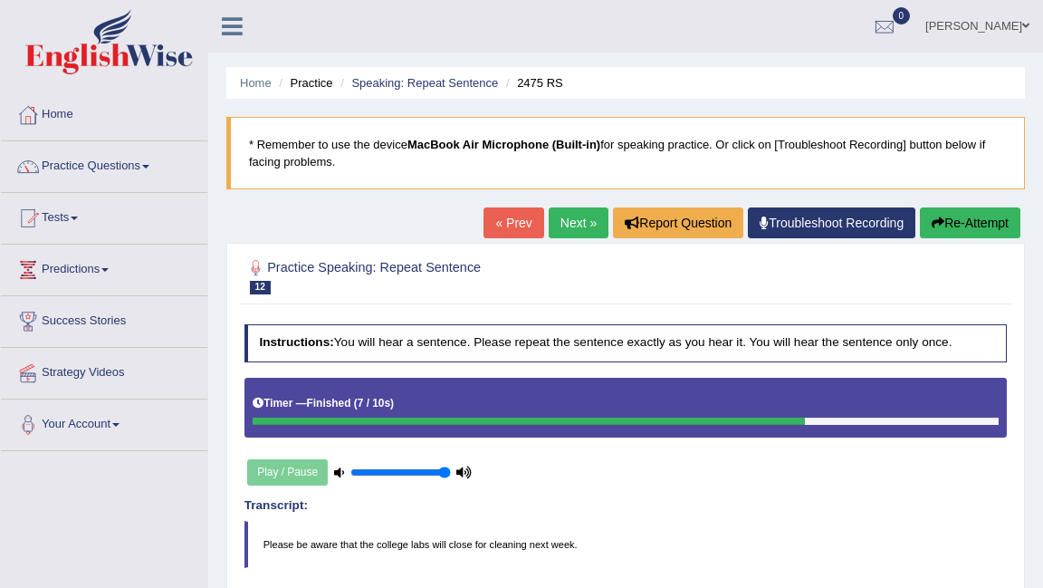
click at [930, 212] on button "Re-Attempt" at bounding box center [970, 222] width 101 height 31
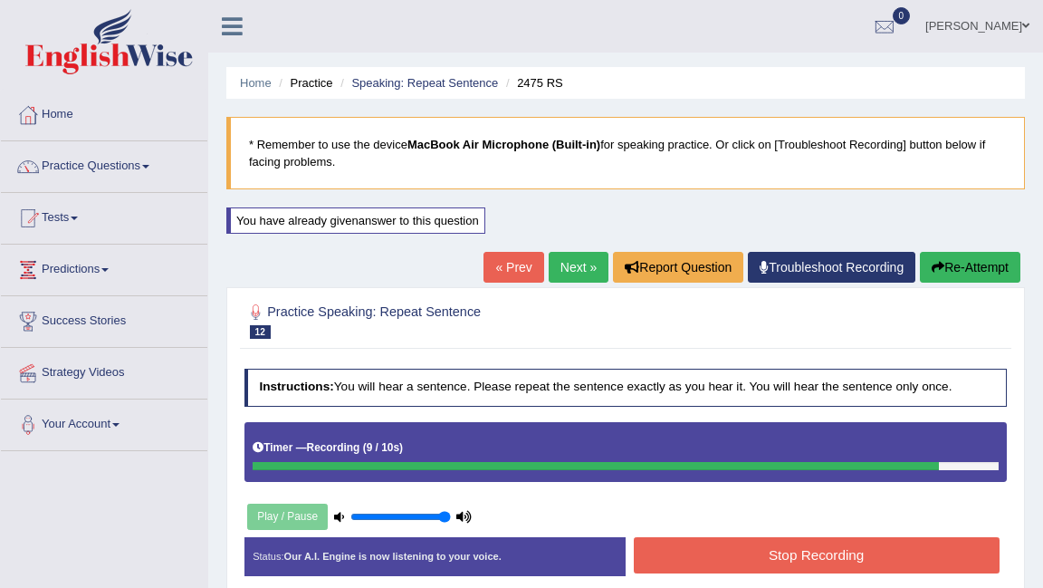
click at [792, 555] on button "Stop Recording" at bounding box center [817, 554] width 366 height 35
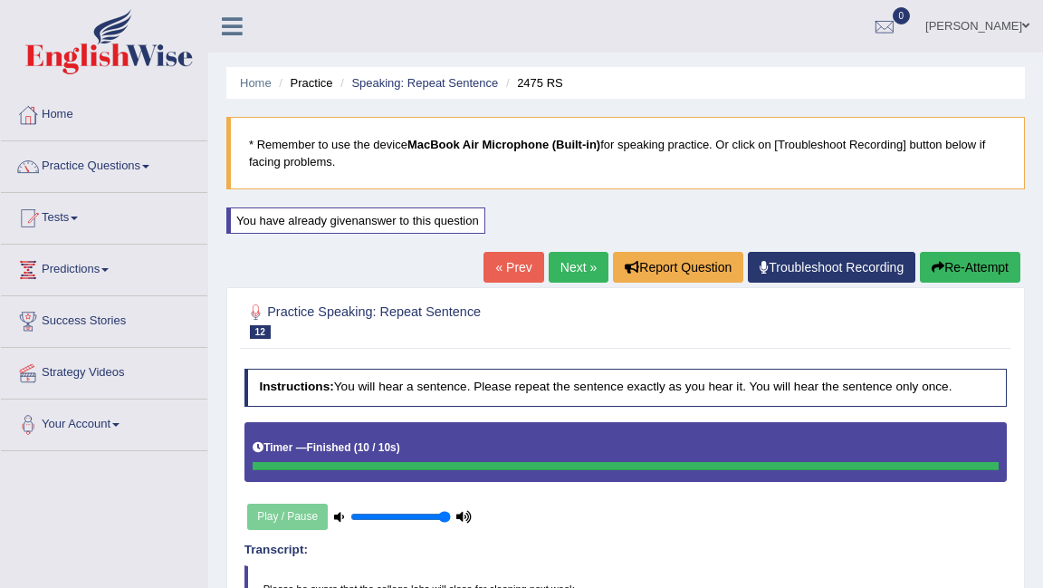
click at [570, 272] on link "Next »" at bounding box center [579, 267] width 60 height 31
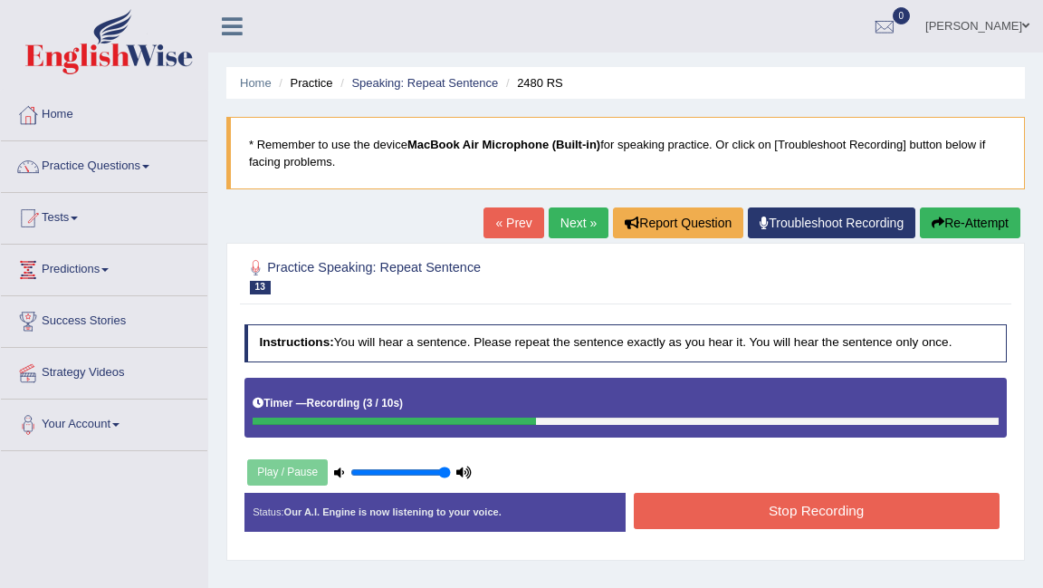
click at [938, 225] on icon "button" at bounding box center [938, 222] width 13 height 13
click at [757, 504] on button "Stop Recording" at bounding box center [817, 510] width 366 height 35
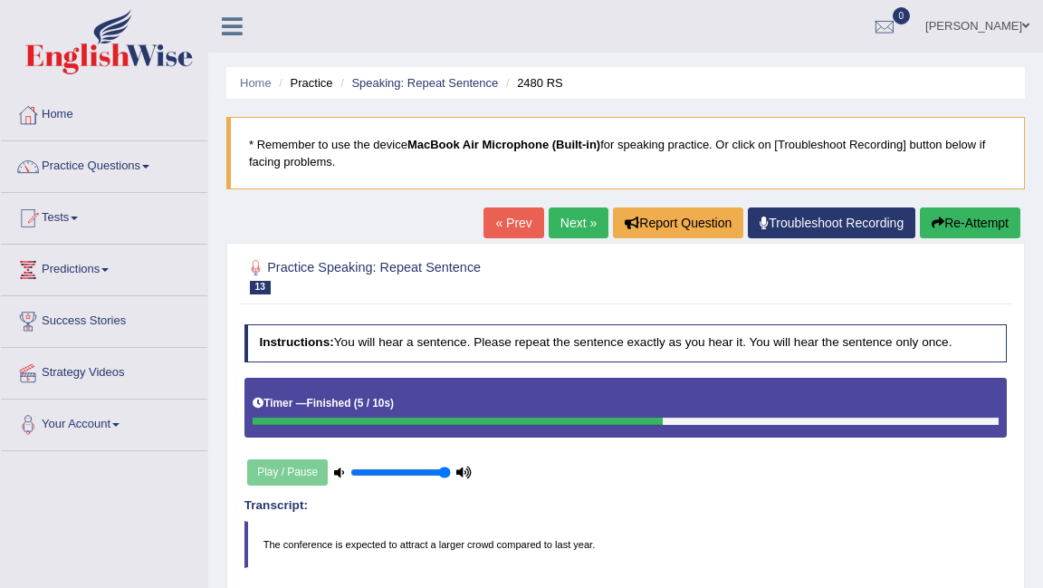
click at [948, 220] on button "Re-Attempt" at bounding box center [970, 222] width 101 height 31
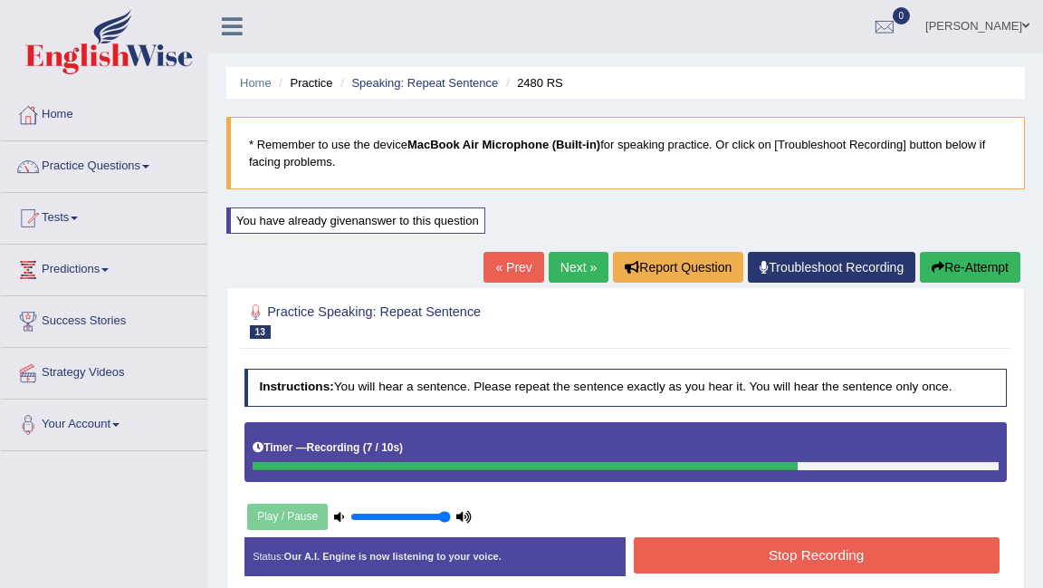
click at [743, 543] on button "Stop Recording" at bounding box center [817, 554] width 366 height 35
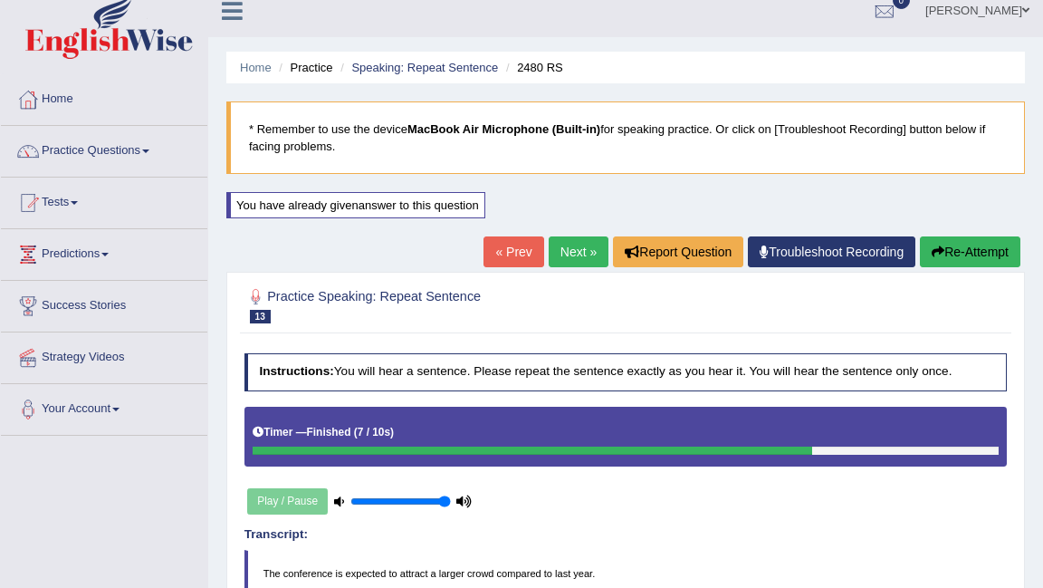
scroll to position [19, 0]
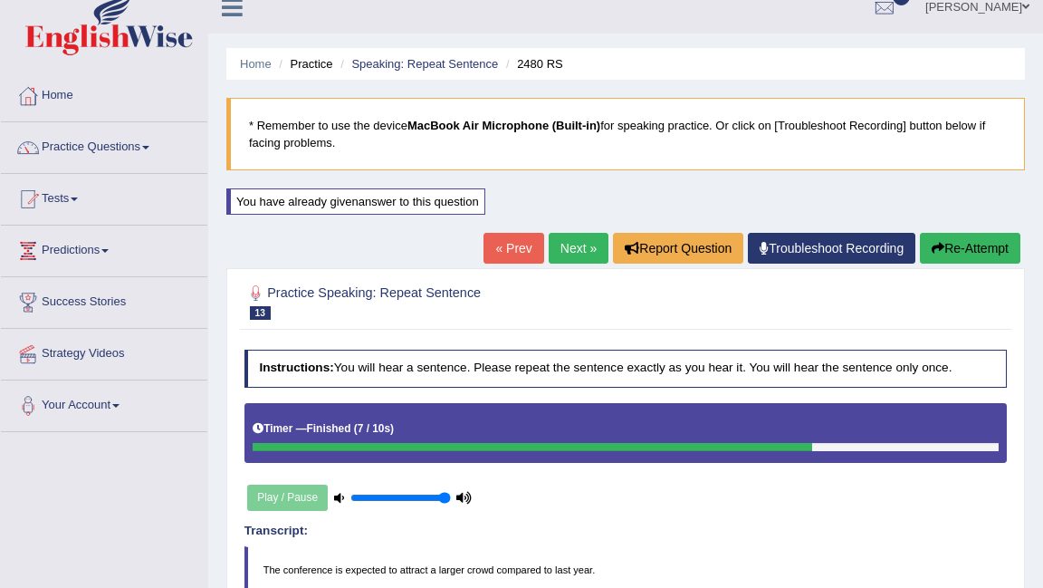
drag, startPoint x: 743, startPoint y: 544, endPoint x: 108, endPoint y: 143, distance: 751.6
click at [108, 143] on link "Practice Questions" at bounding box center [104, 144] width 206 height 45
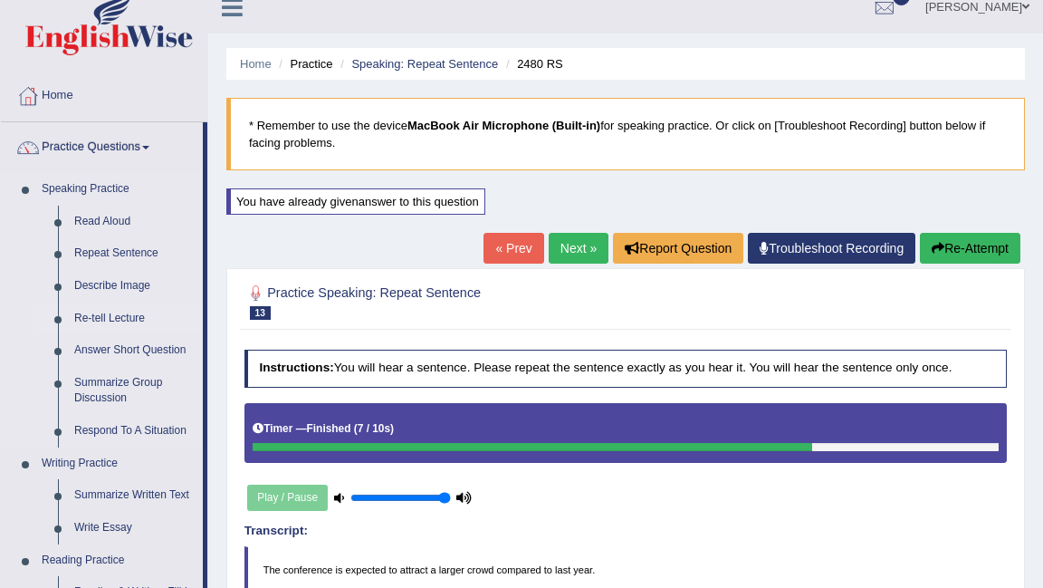
drag, startPoint x: 550, startPoint y: 32, endPoint x: 110, endPoint y: 313, distance: 522.4
click at [110, 313] on link "Re-tell Lecture" at bounding box center [134, 318] width 137 height 33
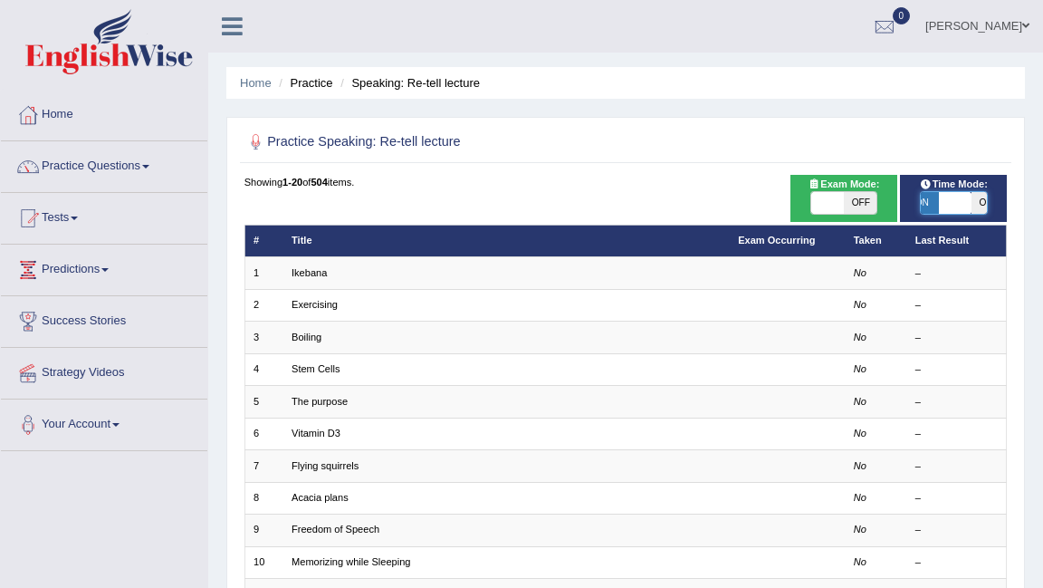
drag, startPoint x: 976, startPoint y: 196, endPoint x: 944, endPoint y: 203, distance: 32.5
click at [944, 203] on span at bounding box center [955, 203] width 33 height 22
checkbox input "false"
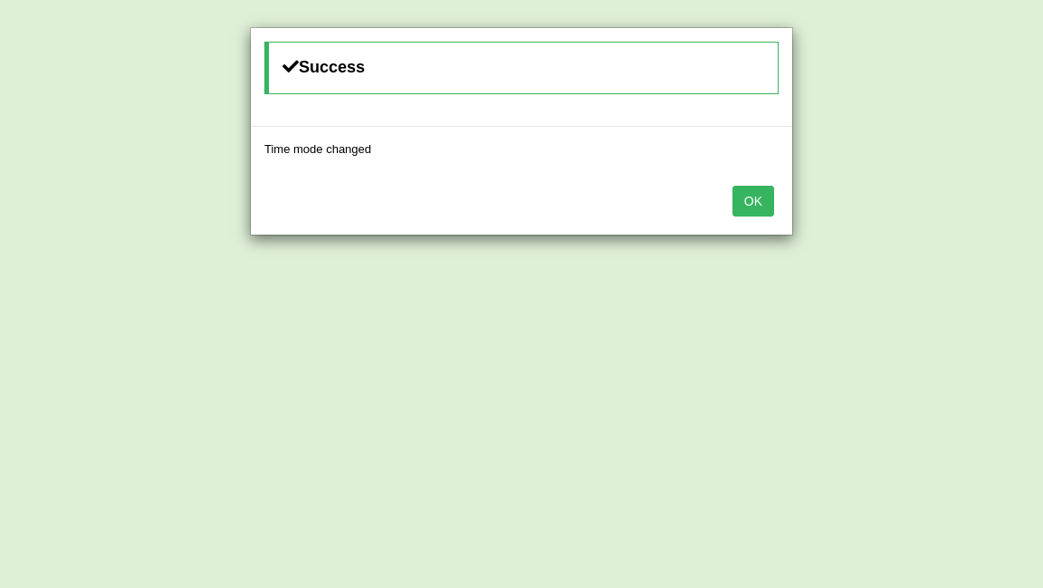
click at [746, 206] on button "OK" at bounding box center [754, 201] width 42 height 31
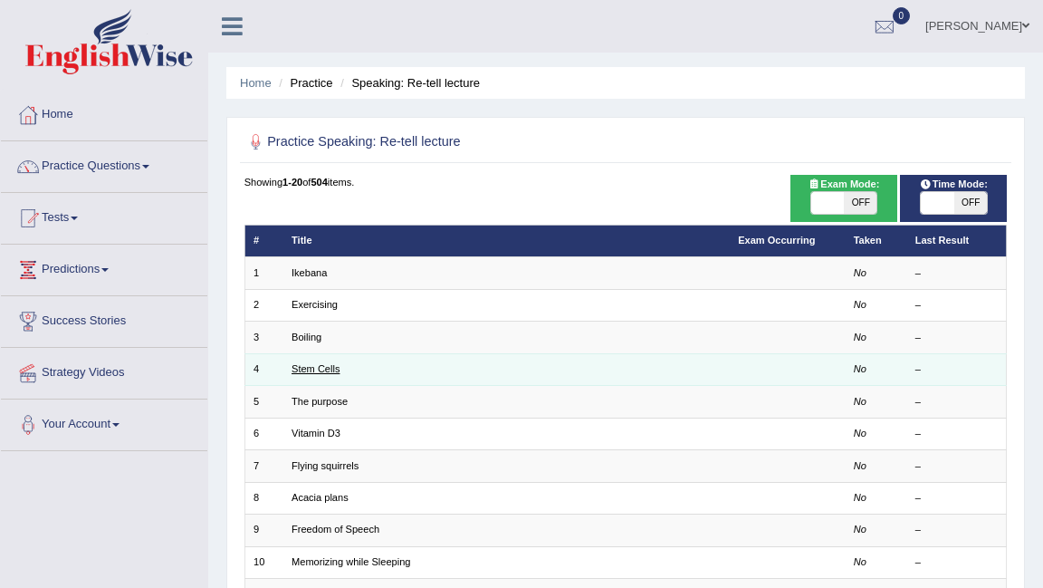
click at [328, 369] on link "Stem Cells" at bounding box center [316, 368] width 48 height 11
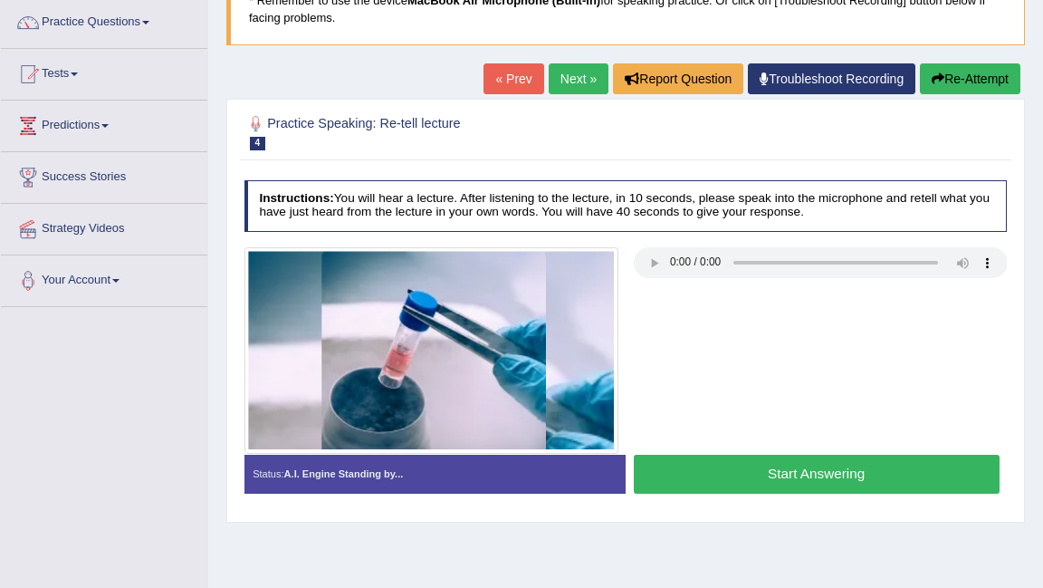
scroll to position [145, 0]
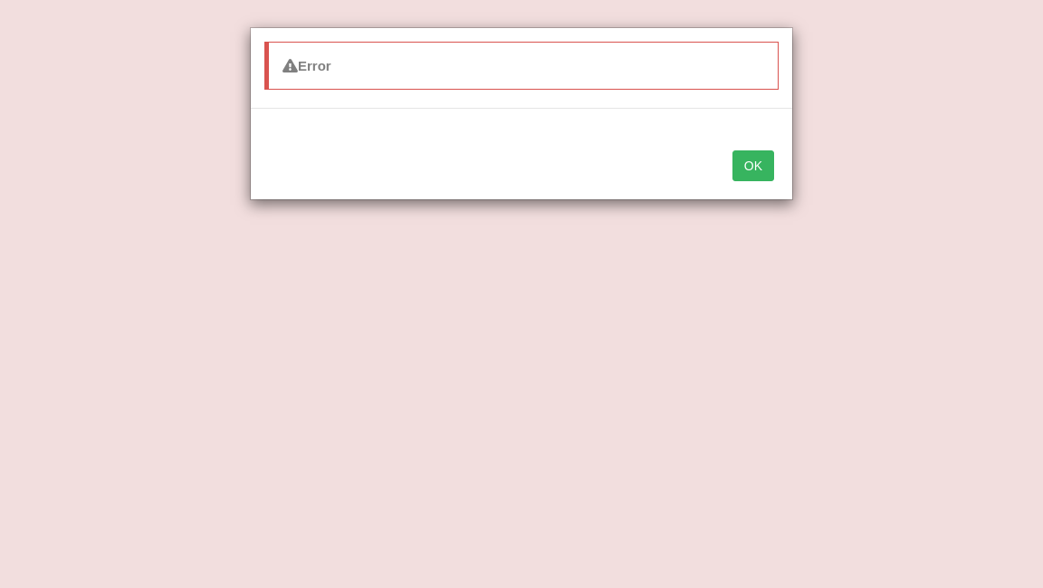
click at [748, 164] on button "OK" at bounding box center [754, 165] width 42 height 31
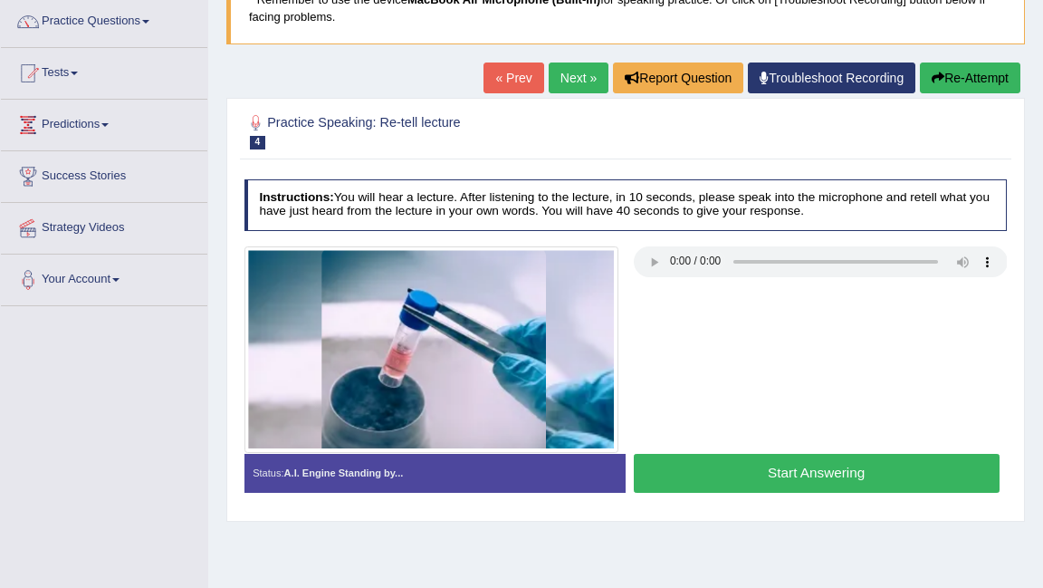
click at [491, 50] on div "Home Practice Speaking: Re-tell lecture Stem Cells * Remember to use the device…" at bounding box center [625, 307] width 835 height 905
click at [560, 78] on link "Next »" at bounding box center [579, 77] width 60 height 31
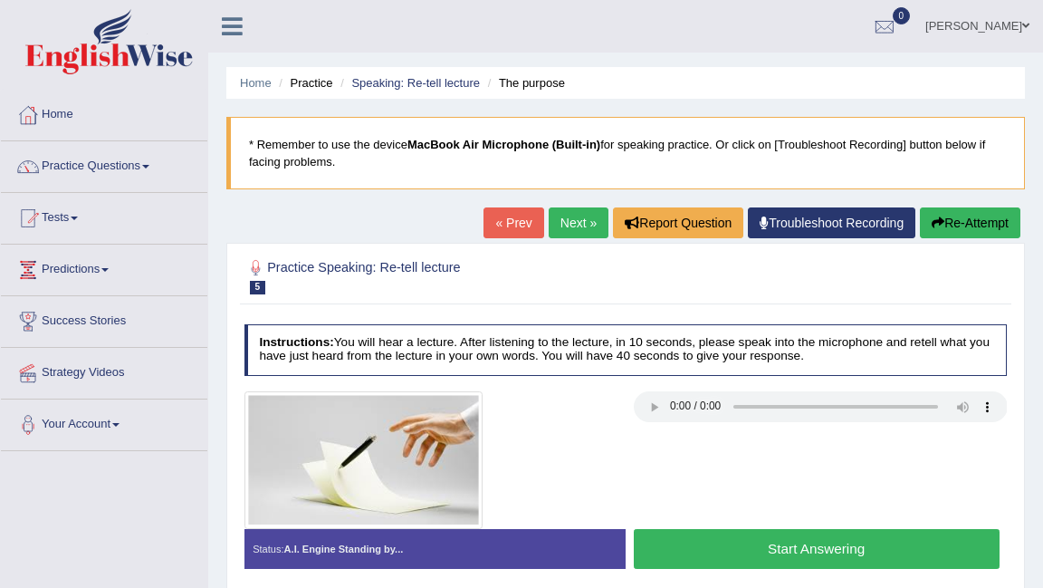
drag, startPoint x: 647, startPoint y: 417, endPoint x: 570, endPoint y: 213, distance: 217.8
click at [571, 219] on link "Next »" at bounding box center [579, 222] width 60 height 31
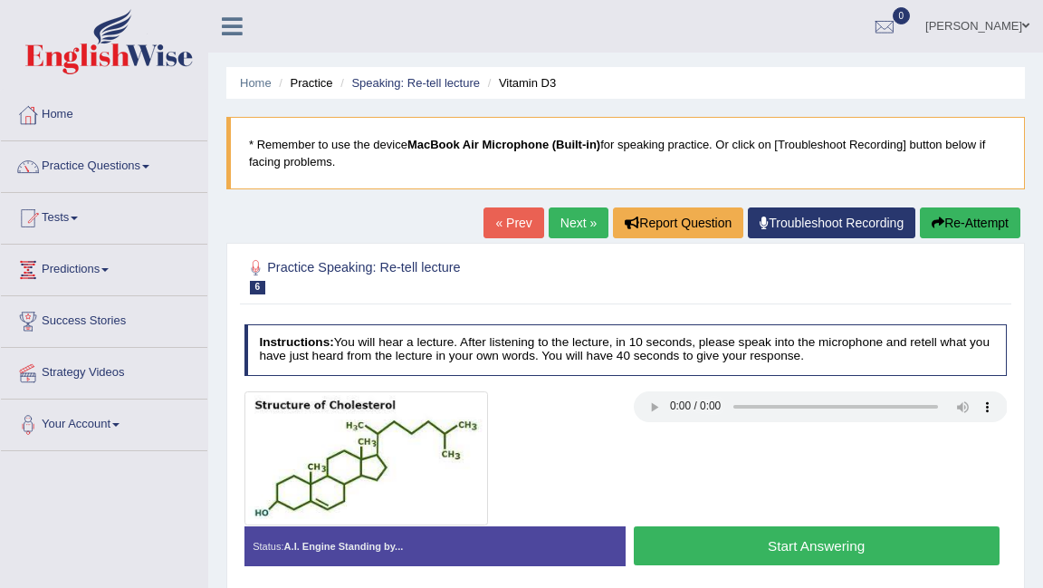
click at [927, 547] on button "Start Answering" at bounding box center [817, 545] width 366 height 39
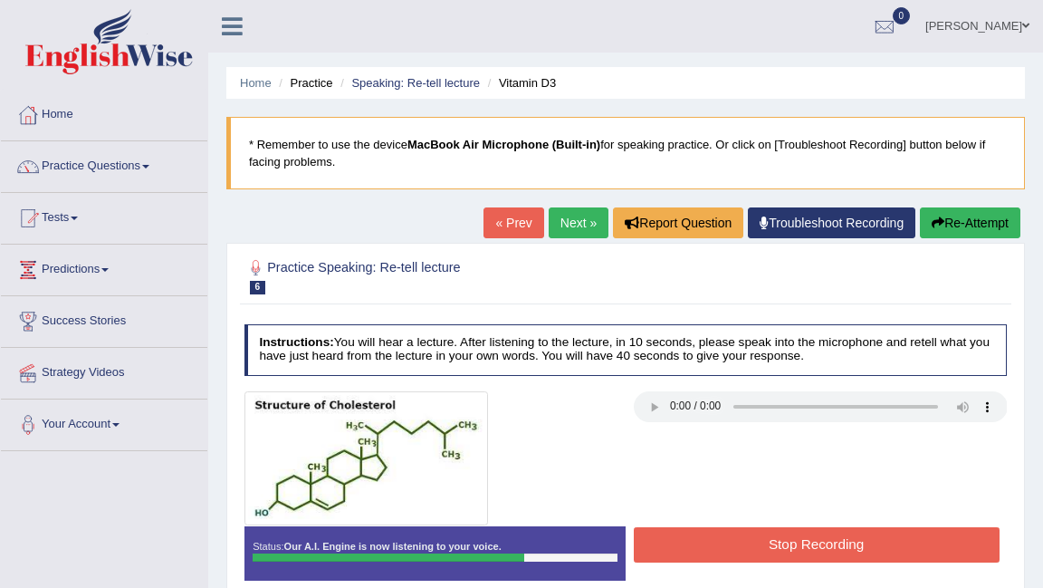
click at [756, 562] on div "Stop Recording" at bounding box center [816, 547] width 381 height 40
click at [825, 547] on div "Instructions: You will hear a lecture. After listening to the lecture, in 10 se…" at bounding box center [625, 458] width 771 height 284
drag, startPoint x: 874, startPoint y: 523, endPoint x: 742, endPoint y: 524, distance: 131.3
click at [742, 522] on div at bounding box center [625, 458] width 779 height 134
click at [742, 525] on div "Created with Highcharts 7.1.2 Great Too slow Too fast Time Speech pace meter: 0…" at bounding box center [820, 525] width 389 height 1
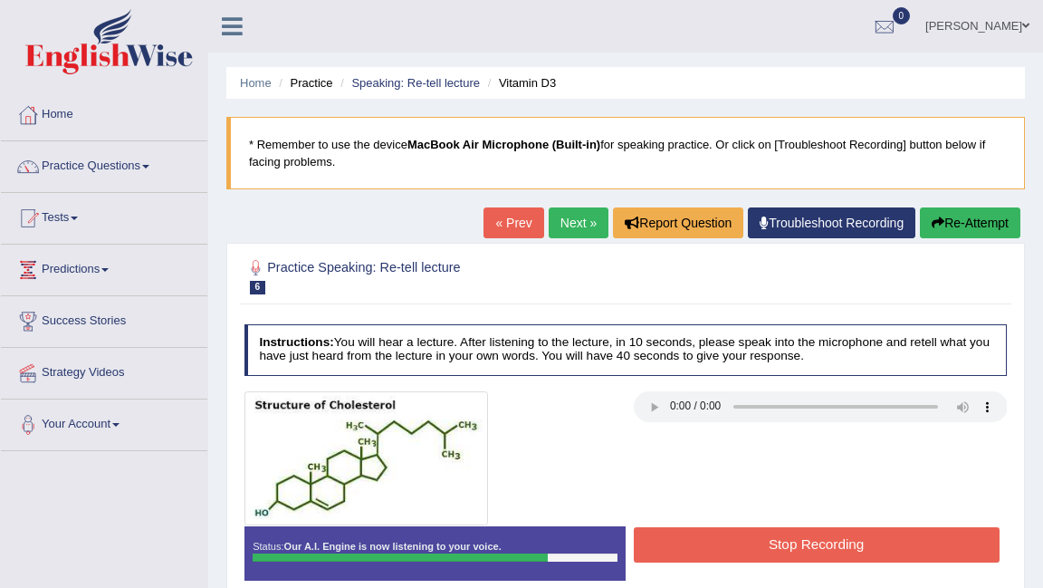
click at [743, 548] on button "Stop Recording" at bounding box center [817, 544] width 366 height 35
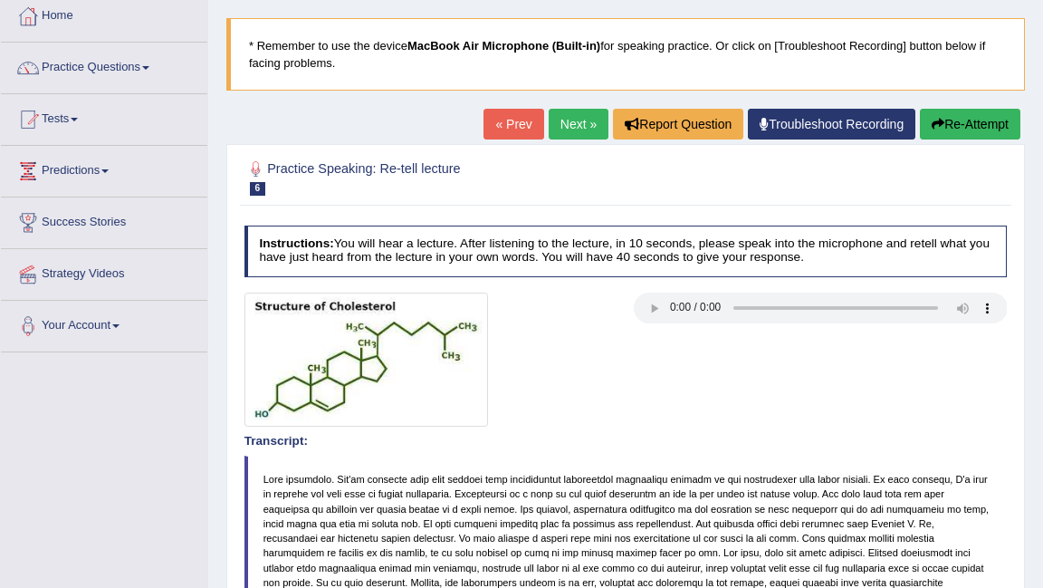
scroll to position [101, 0]
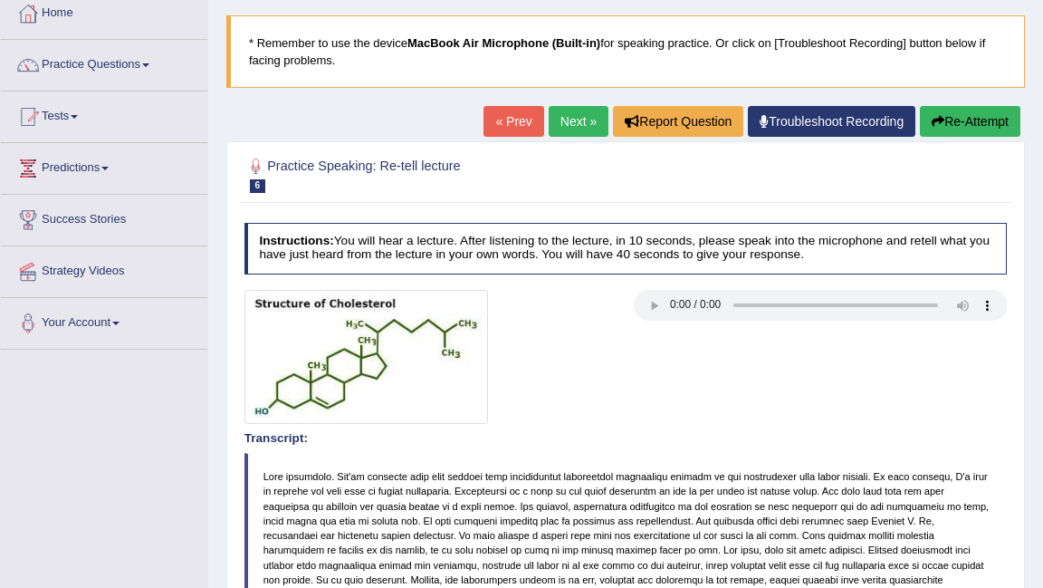
click at [962, 119] on button "Re-Attempt" at bounding box center [970, 121] width 101 height 31
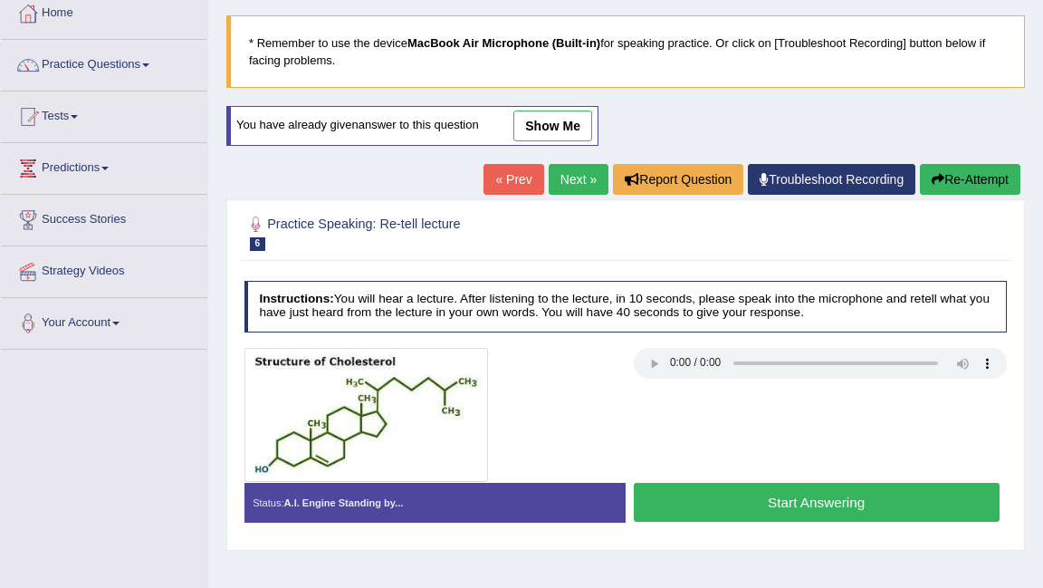
click at [760, 503] on button "Start Answering" at bounding box center [817, 502] width 366 height 39
